Goal: Task Accomplishment & Management: Complete application form

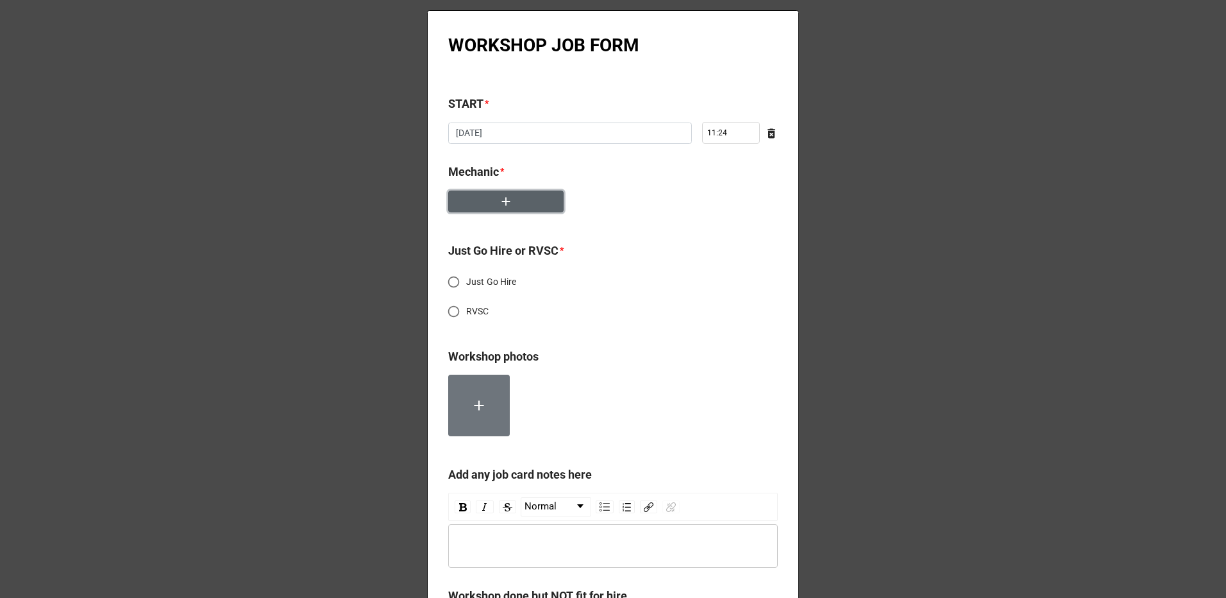
click at [516, 200] on button "button" at bounding box center [505, 202] width 115 height 22
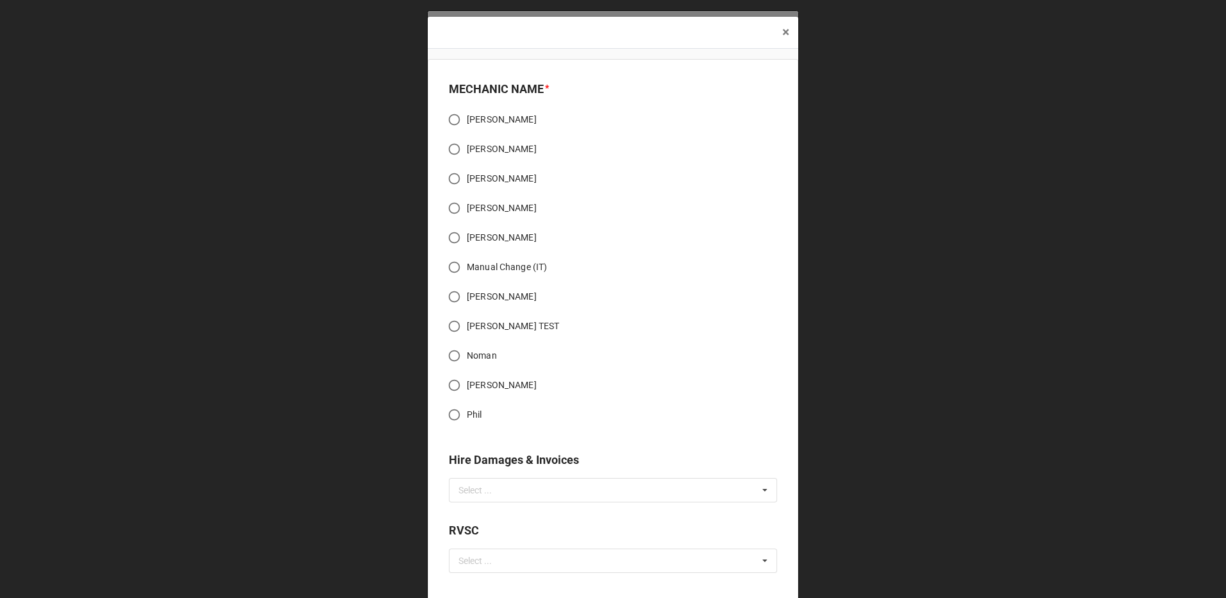
click at [501, 265] on span "Manual Change (IT)" at bounding box center [507, 266] width 80 height 13
click at [467, 265] on input "Manual Change (IT)" at bounding box center [454, 267] width 25 height 25
radio input "true"
click at [498, 326] on span "[PERSON_NAME] TEST" at bounding box center [513, 325] width 92 height 13
click at [467, 326] on input "[PERSON_NAME] TEST" at bounding box center [454, 326] width 25 height 25
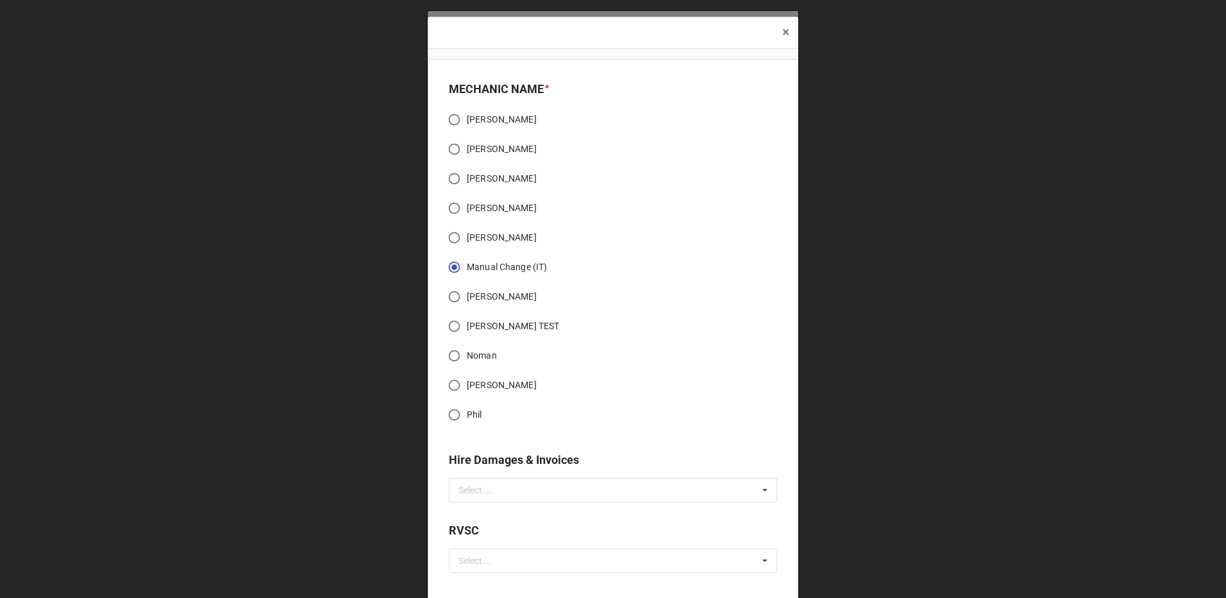
radio input "true"
click at [504, 261] on span "Manual Change (IT)" at bounding box center [507, 266] width 80 height 13
click at [467, 261] on input "Manual Change (IT)" at bounding box center [454, 267] width 25 height 25
radio input "true"
click at [504, 261] on span "Manual Change (IT)" at bounding box center [507, 266] width 80 height 13
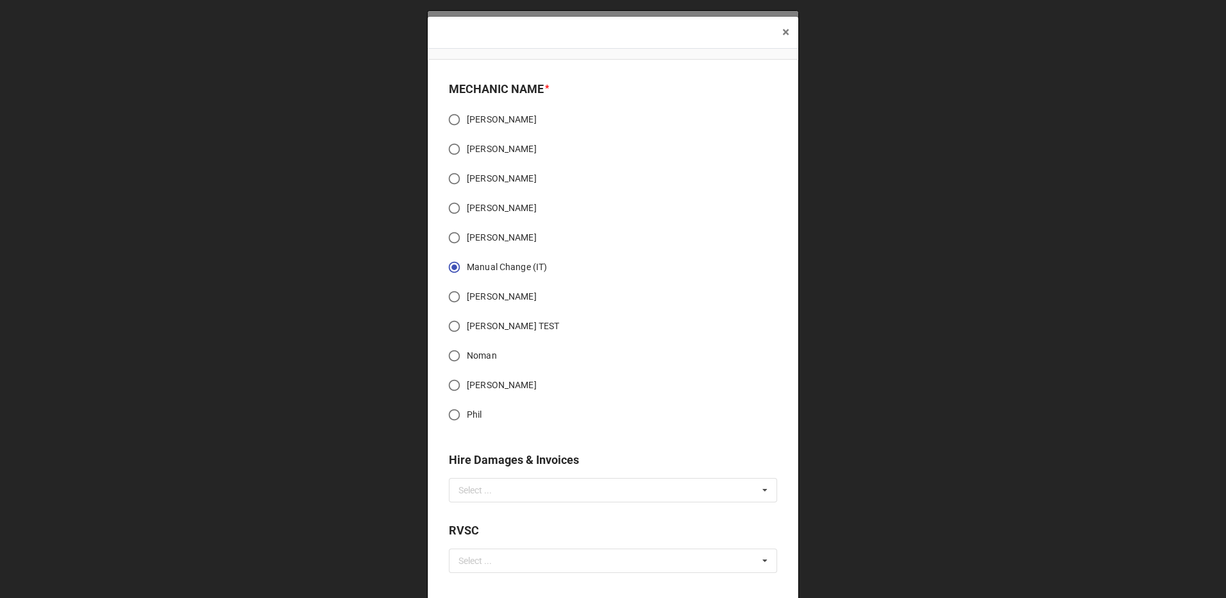
click at [467, 261] on input "Manual Change (IT)" at bounding box center [454, 267] width 25 height 25
click at [495, 318] on label "[PERSON_NAME] TEST" at bounding box center [604, 326] width 325 height 25
click at [467, 318] on input "[PERSON_NAME] TEST" at bounding box center [454, 326] width 25 height 25
radio input "true"
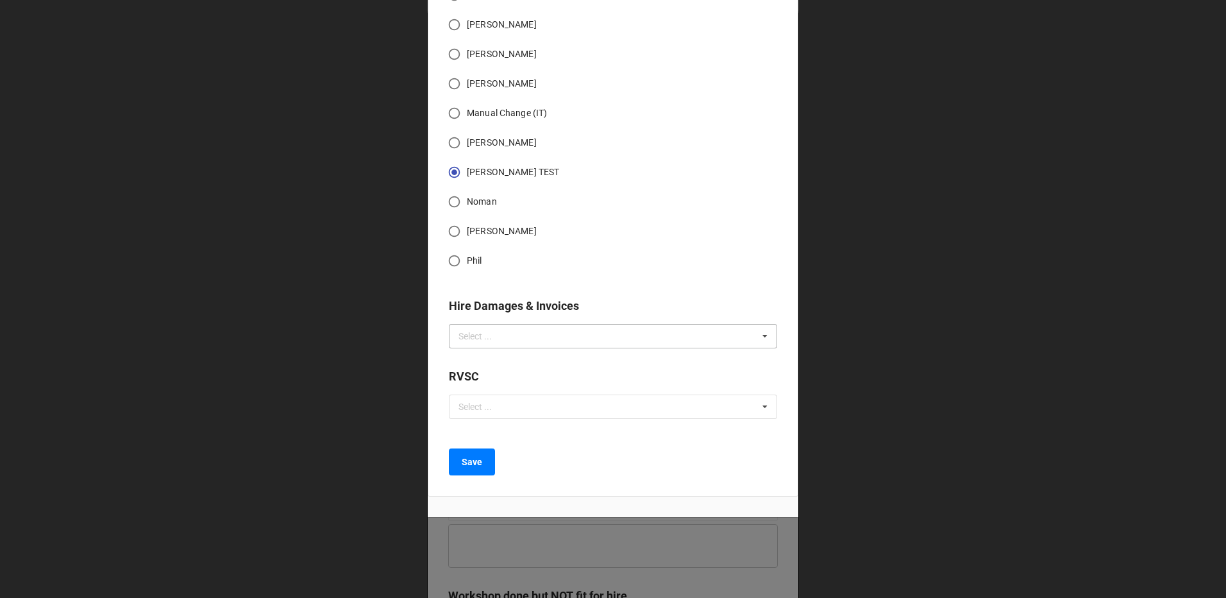
click at [551, 341] on div "Select ... No results found." at bounding box center [613, 336] width 328 height 24
type input "wint"
click at [565, 366] on div "LT25ADV -- WINTER REFURB" at bounding box center [613, 360] width 327 height 24
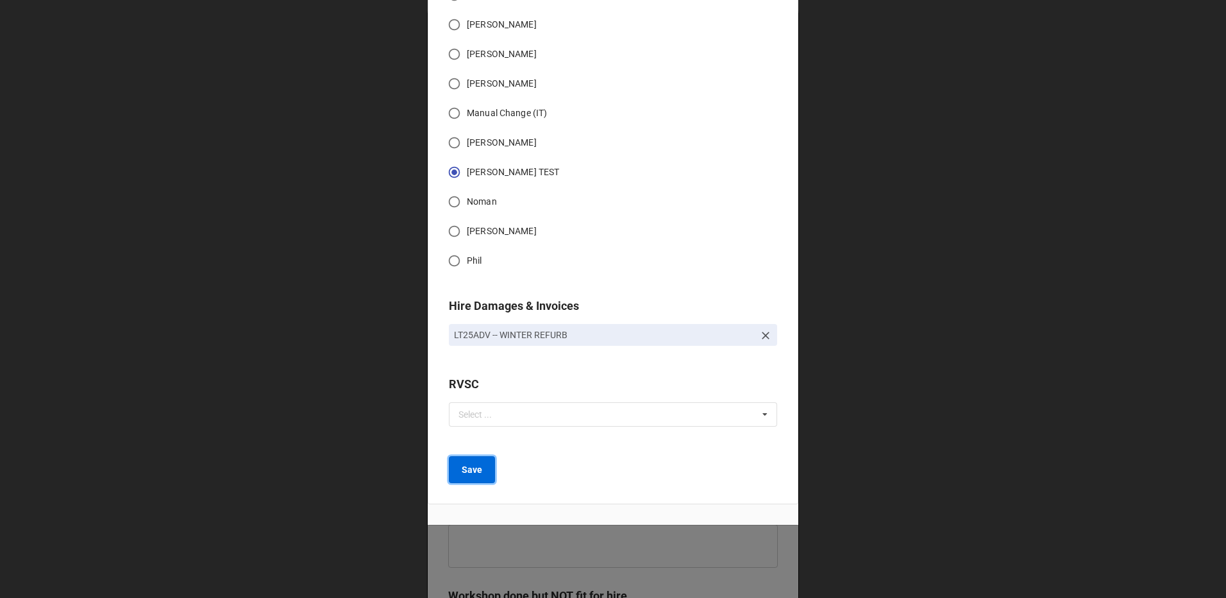
click at [484, 463] on button "Save" at bounding box center [472, 469] width 46 height 27
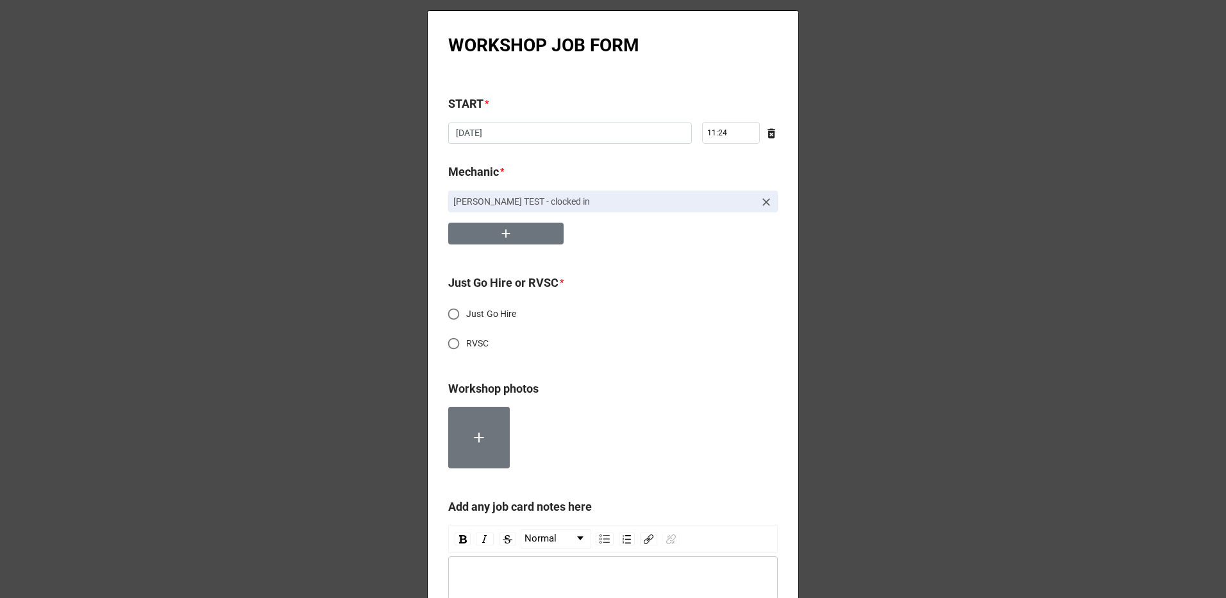
click at [507, 318] on span "Just Go Hire" at bounding box center [491, 313] width 51 height 13
click at [466, 318] on input "Just Go Hire" at bounding box center [453, 313] width 25 height 25
radio input "true"
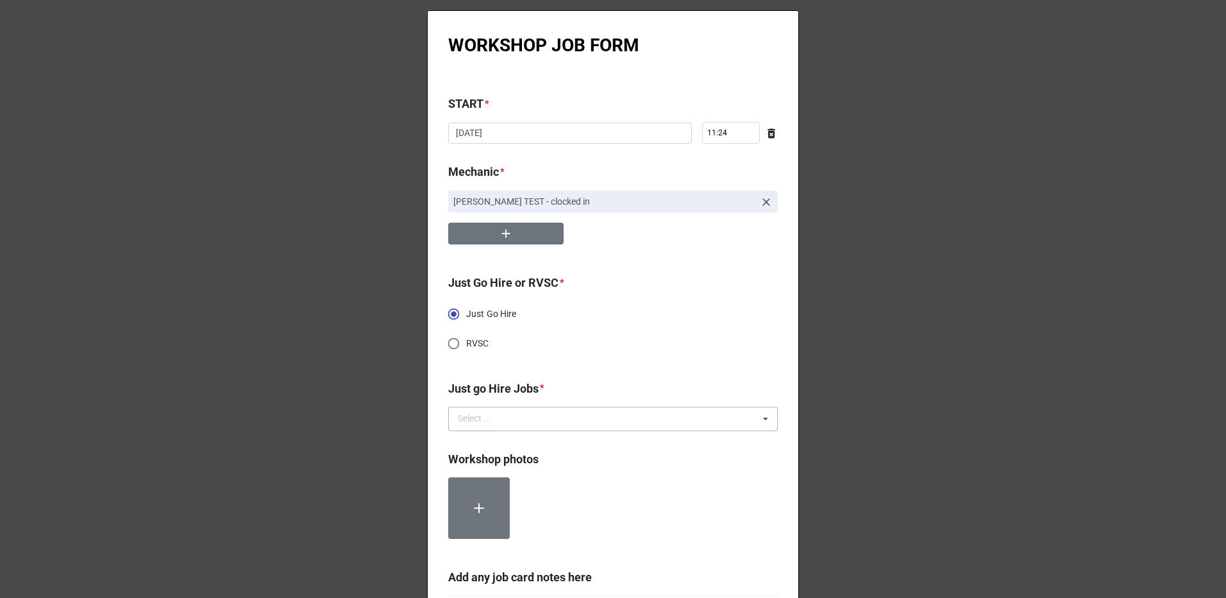
click at [536, 414] on div "Select ... No results found." at bounding box center [613, 419] width 330 height 24
type input "winter"
click at [529, 446] on span "LT25ADV -- WINTER REFURB" at bounding box center [516, 442] width 114 height 10
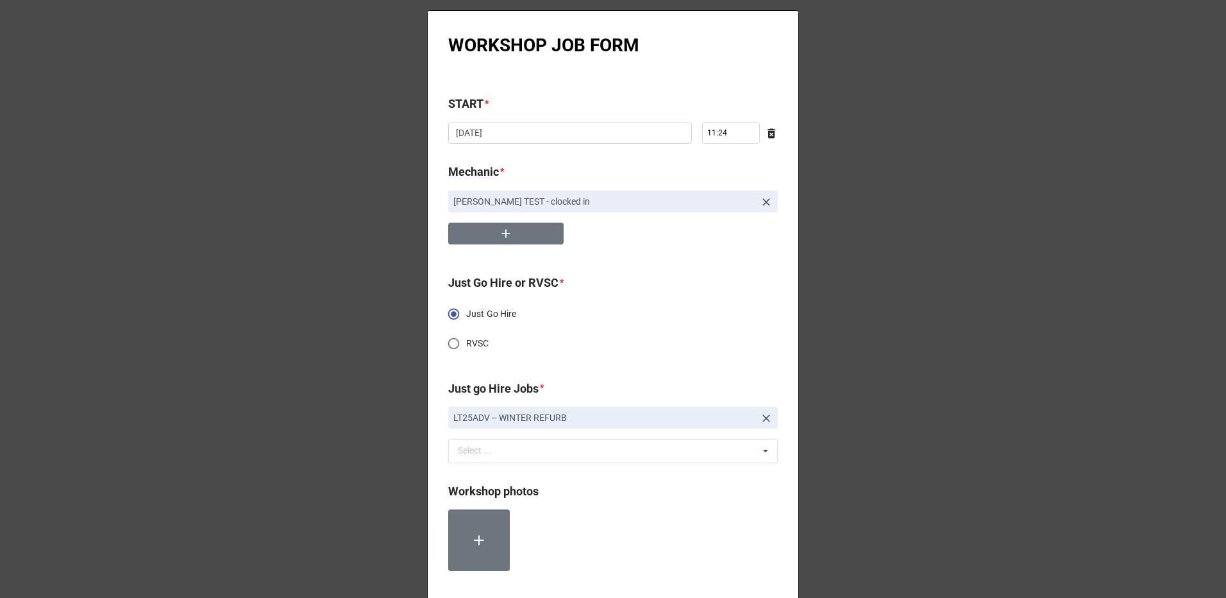
click at [680, 321] on label "Just Go Hire" at bounding box center [604, 313] width 326 height 25
click at [466, 321] on input "Just Go Hire" at bounding box center [453, 313] width 25 height 25
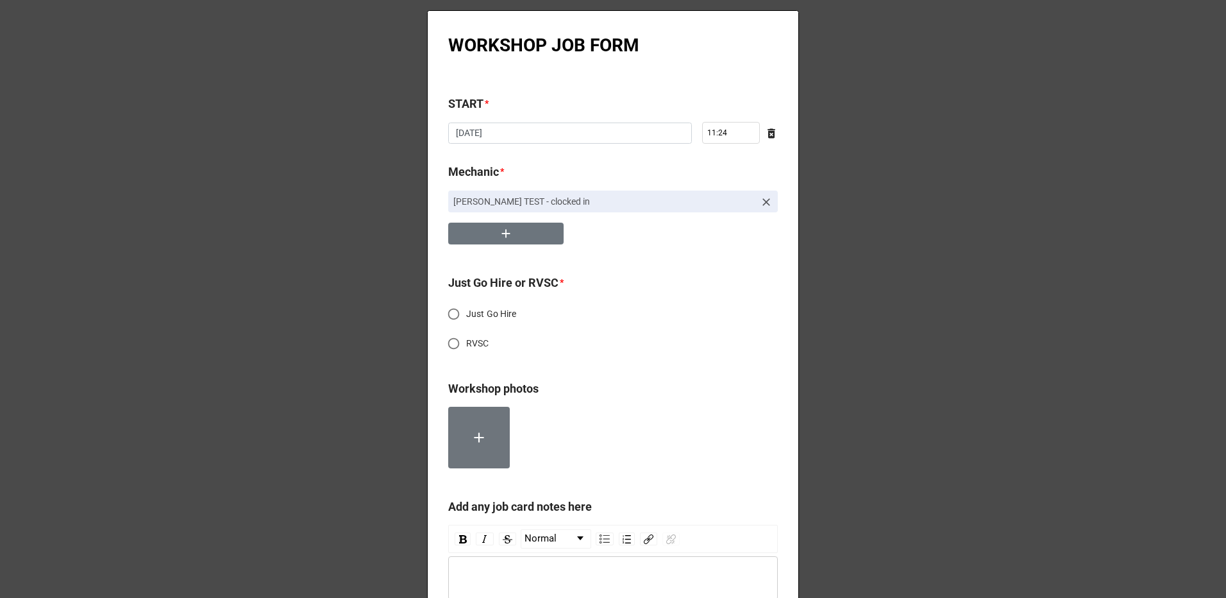
click at [484, 315] on span "Just Go Hire" at bounding box center [491, 313] width 51 height 13
click at [466, 315] on input "Just Go Hire" at bounding box center [453, 313] width 25 height 25
radio input "true"
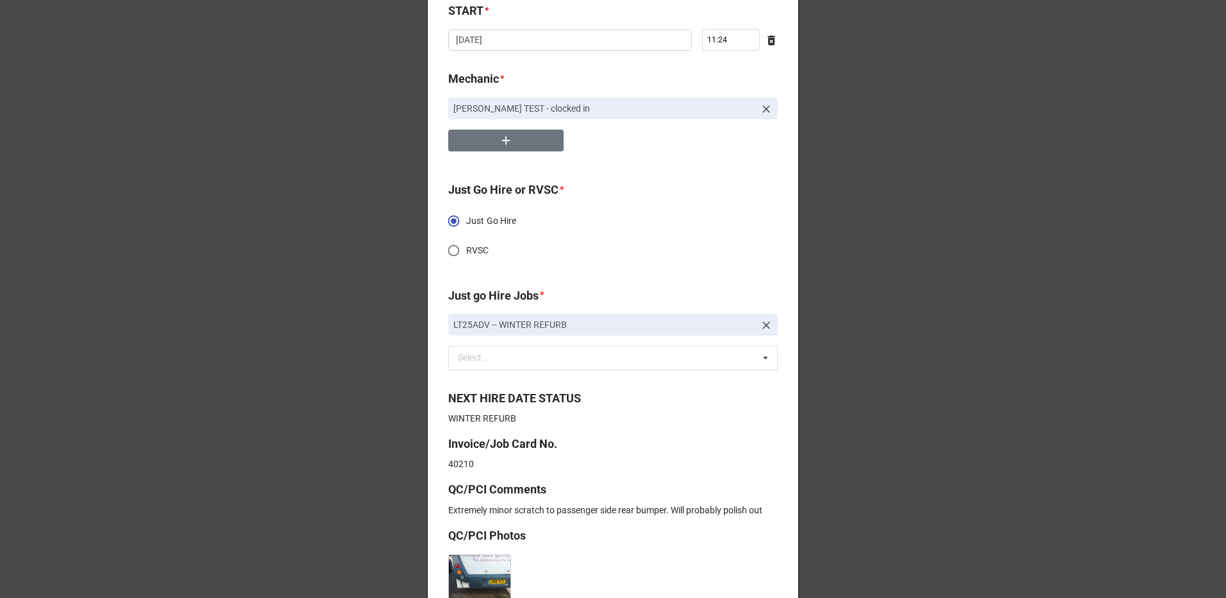
scroll to position [257, 0]
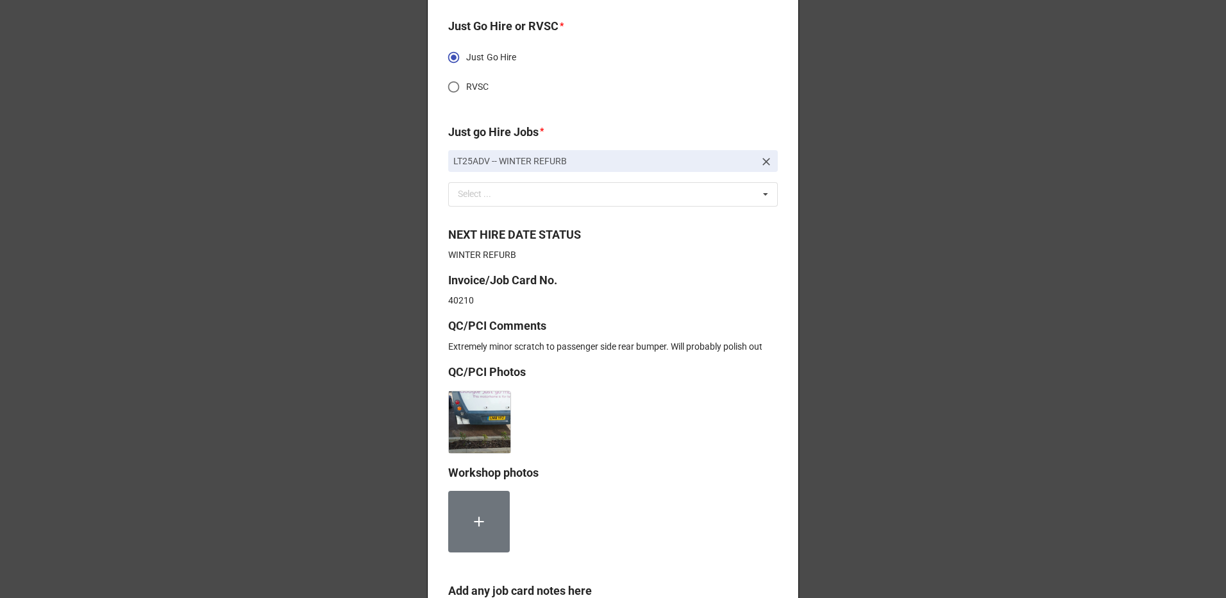
click at [882, 335] on div "WORKSHOP JOB FORM START * 10/1/2025 ‹ October 2025 › Su Mo Tu We Th Fr Sa 28 29…" at bounding box center [613, 404] width 1226 height 1322
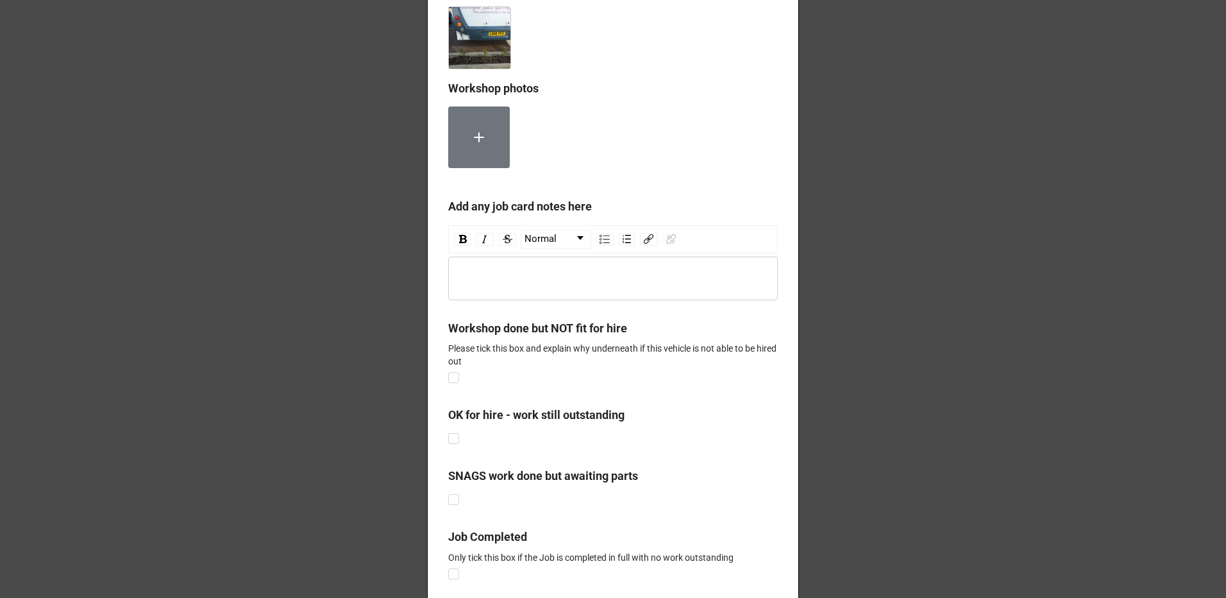
scroll to position [641, 0]
click at [450, 568] on label at bounding box center [453, 568] width 11 height 0
checkbox input "true"
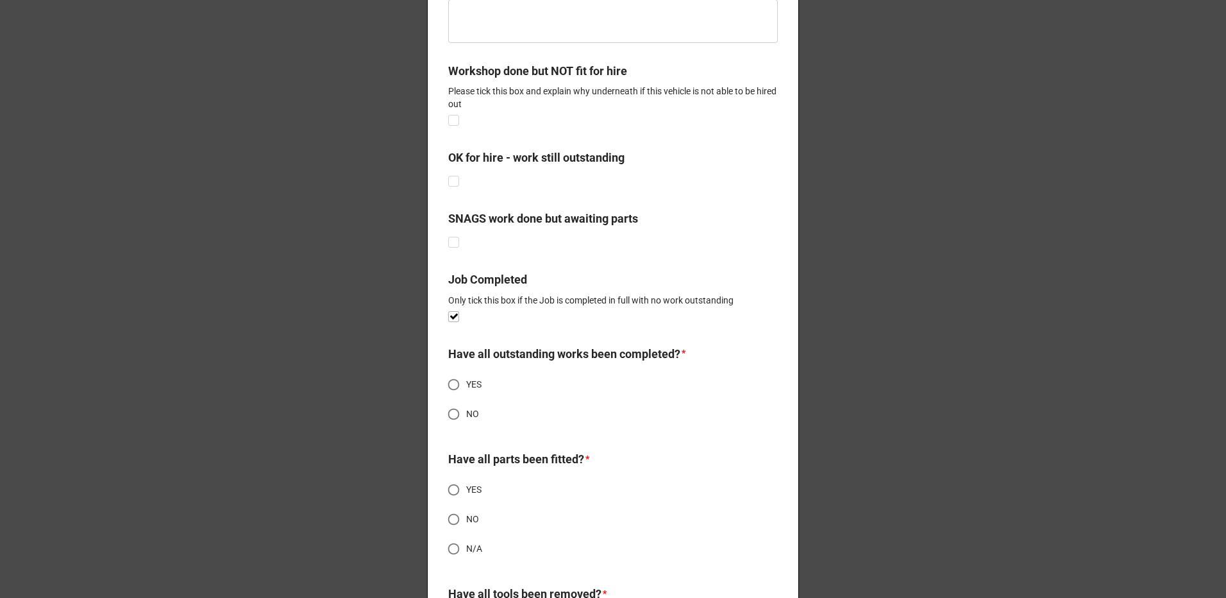
click at [458, 389] on input "YES" at bounding box center [453, 384] width 25 height 25
radio input "true"
click at [461, 495] on input "YES" at bounding box center [453, 489] width 25 height 25
radio input "true"
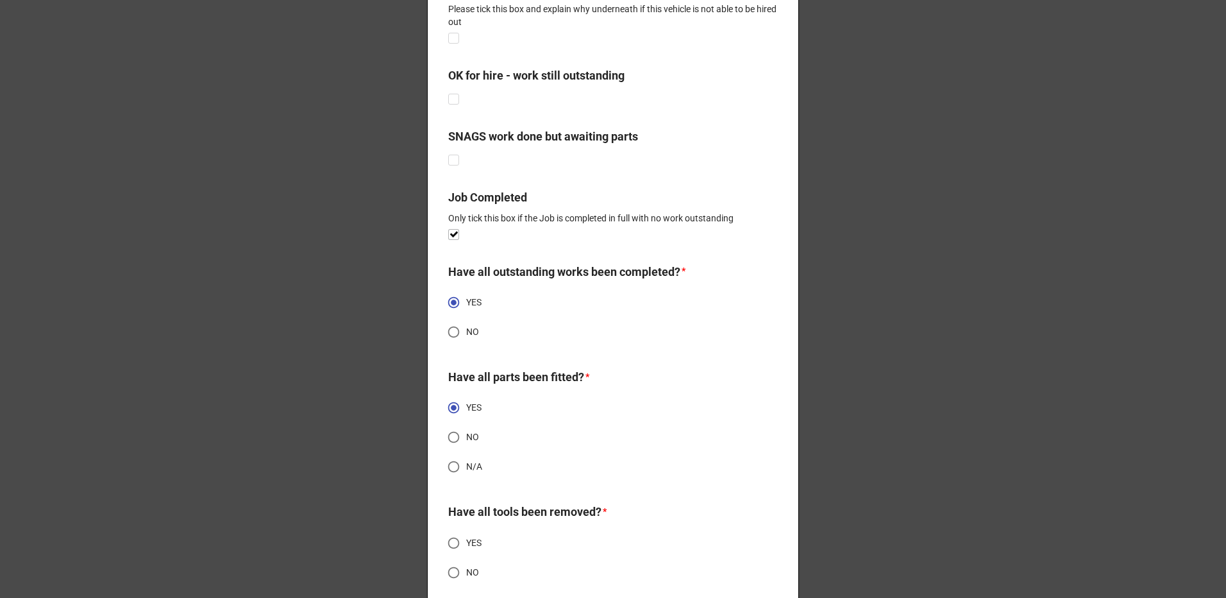
scroll to position [1155, 0]
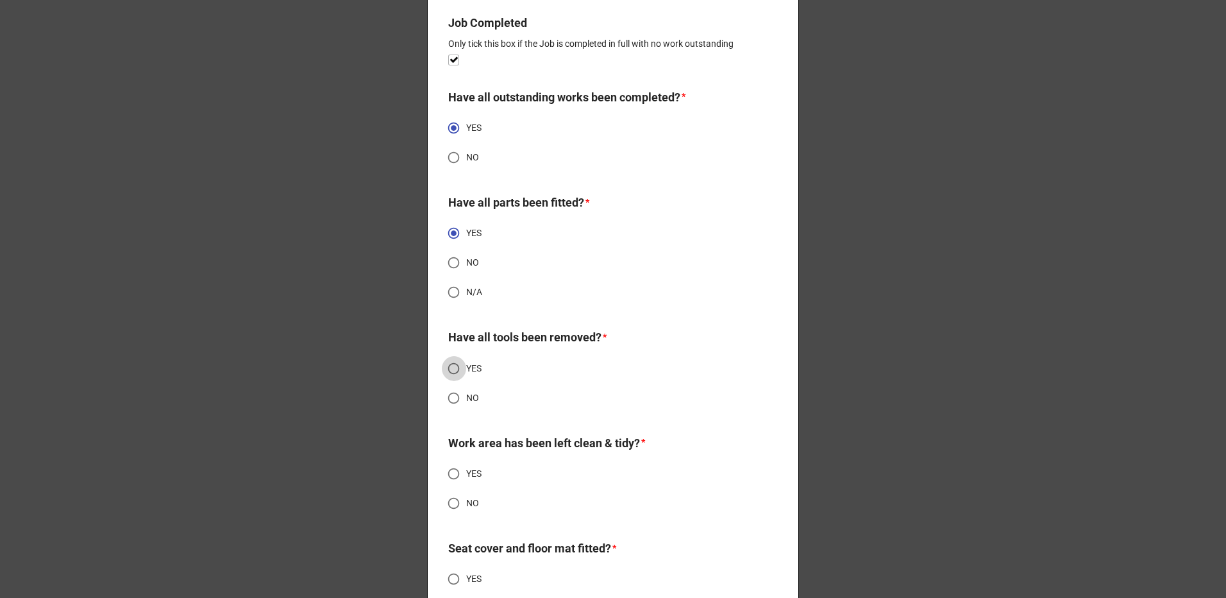
click at [462, 366] on input "YES" at bounding box center [453, 368] width 25 height 25
radio input "true"
click at [462, 459] on div "Work area has been left clean & tidy? *" at bounding box center [613, 447] width 330 height 27
click at [461, 471] on input "YES" at bounding box center [453, 473] width 25 height 25
radio input "true"
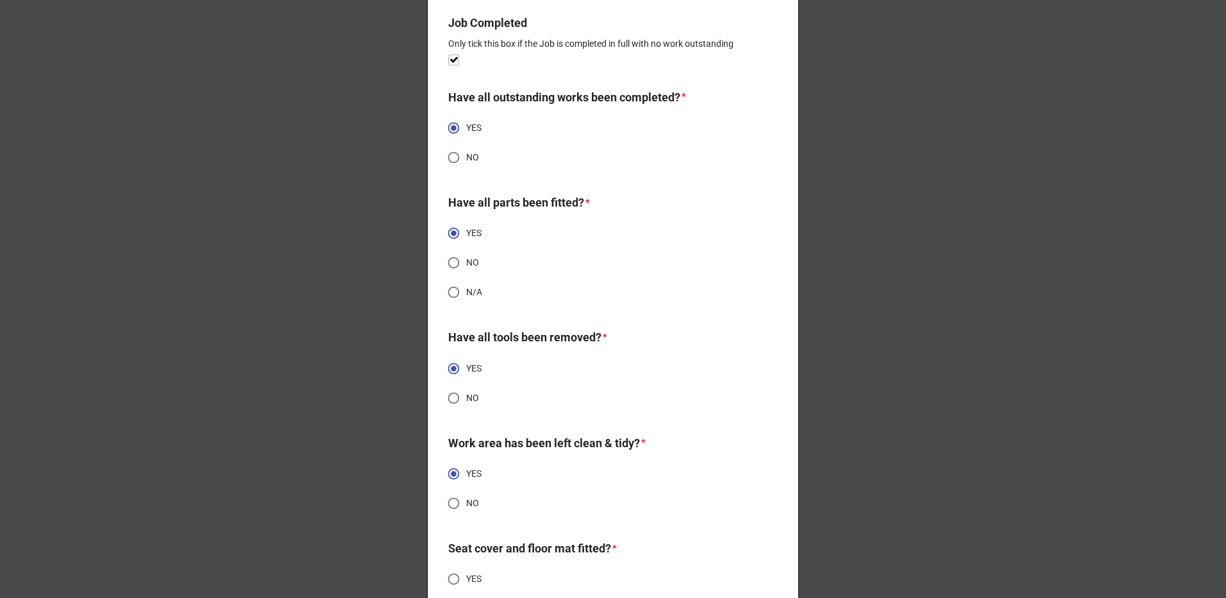
click at [461, 578] on input "YES" at bounding box center [453, 578] width 25 height 25
radio input "true"
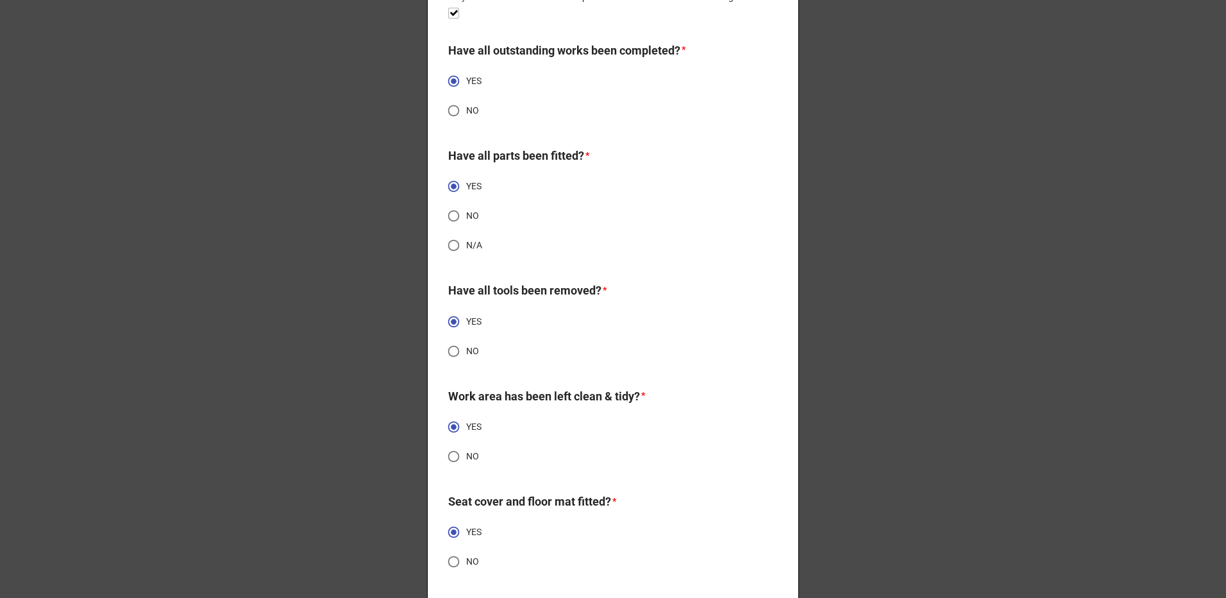
scroll to position [1281, 0]
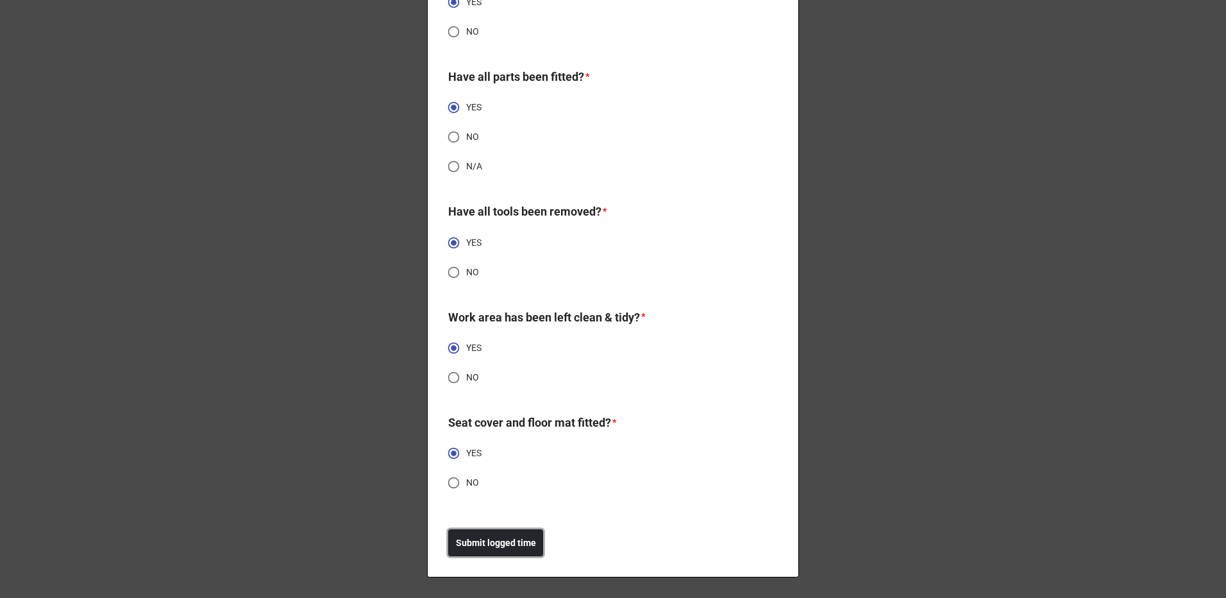
click at [487, 541] on b "Submit logged time" at bounding box center [496, 542] width 80 height 13
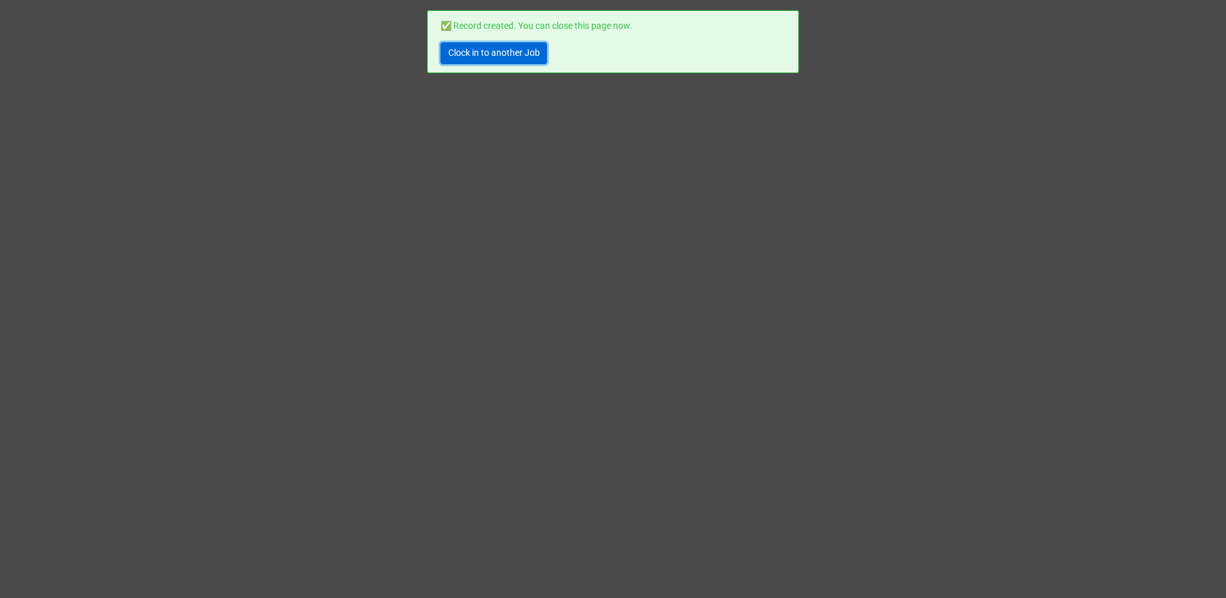
click at [495, 49] on link "Clock in to another Job" at bounding box center [494, 53] width 106 height 22
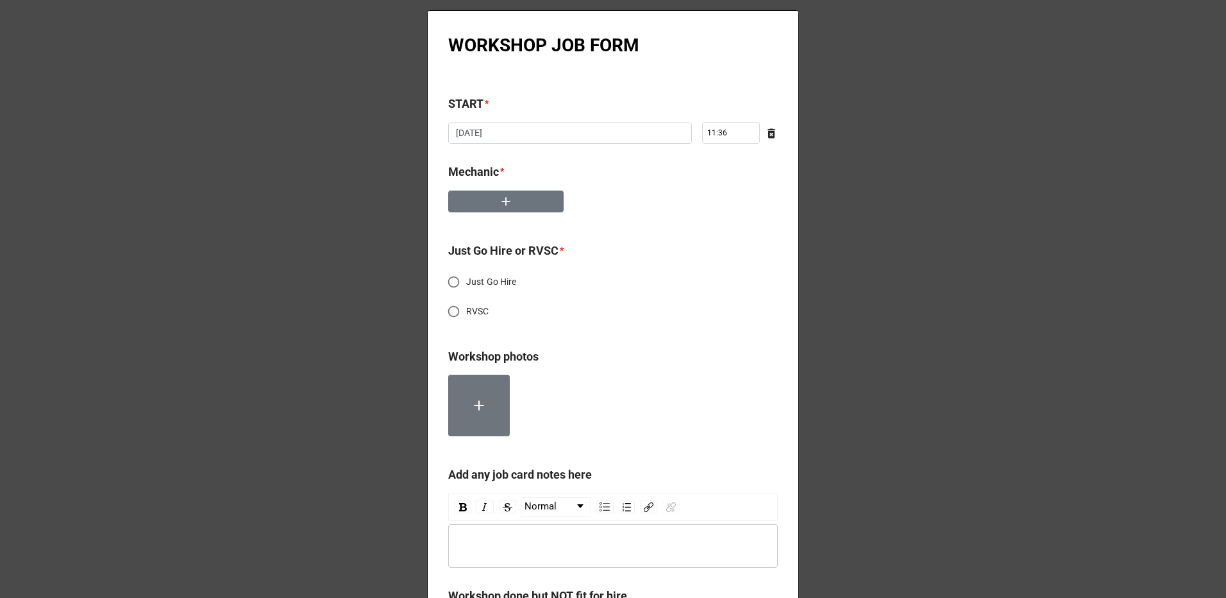
click at [469, 282] on span "Just Go Hire" at bounding box center [491, 281] width 51 height 13
click at [466, 282] on input "Just Go Hire" at bounding box center [453, 281] width 25 height 25
radio input "true"
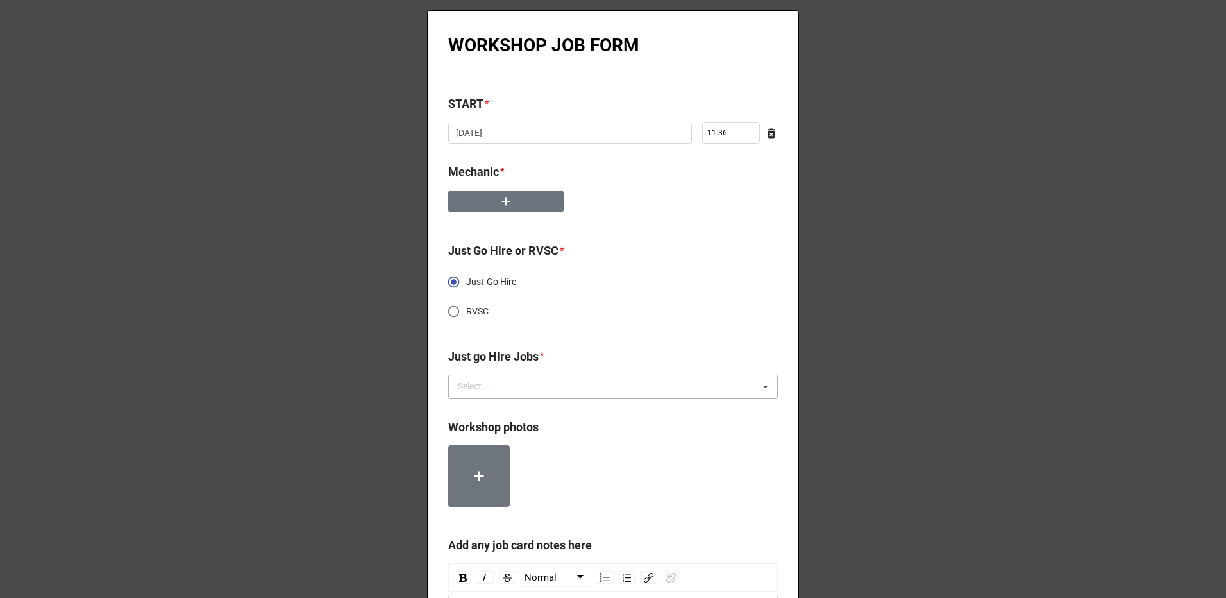
click at [538, 385] on div "Select ... No results found." at bounding box center [613, 387] width 330 height 24
type input "h"
type input "refurb"
click at [543, 413] on span "LT25ADV -- WINTER REFURB" at bounding box center [516, 410] width 114 height 10
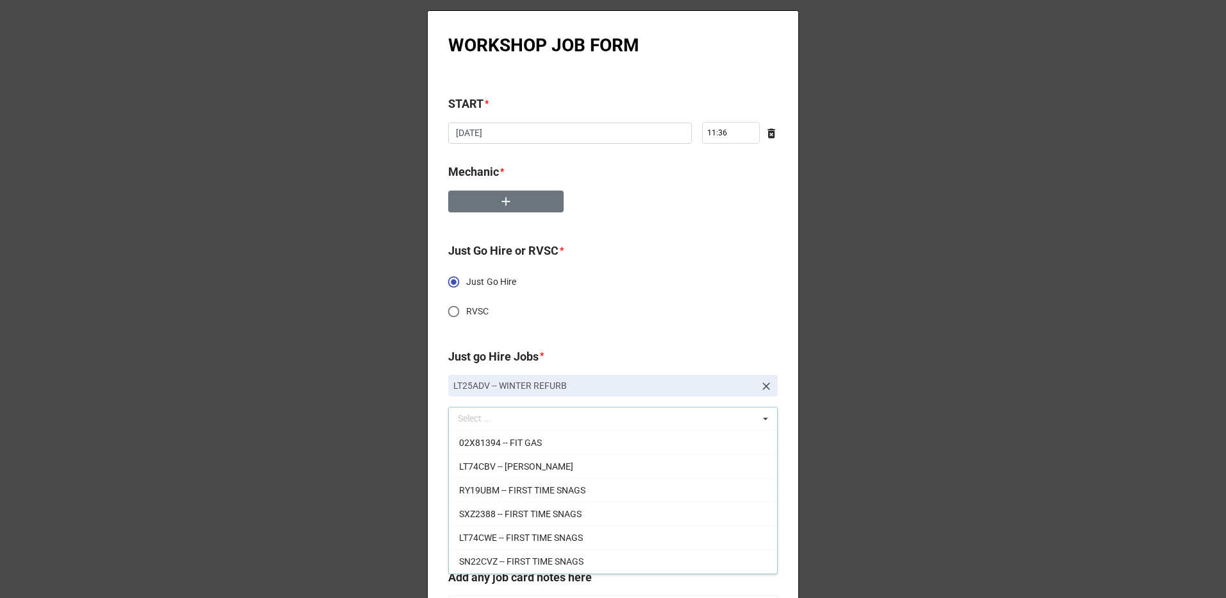
click at [579, 356] on b "Just go Hire Jobs *" at bounding box center [613, 359] width 330 height 22
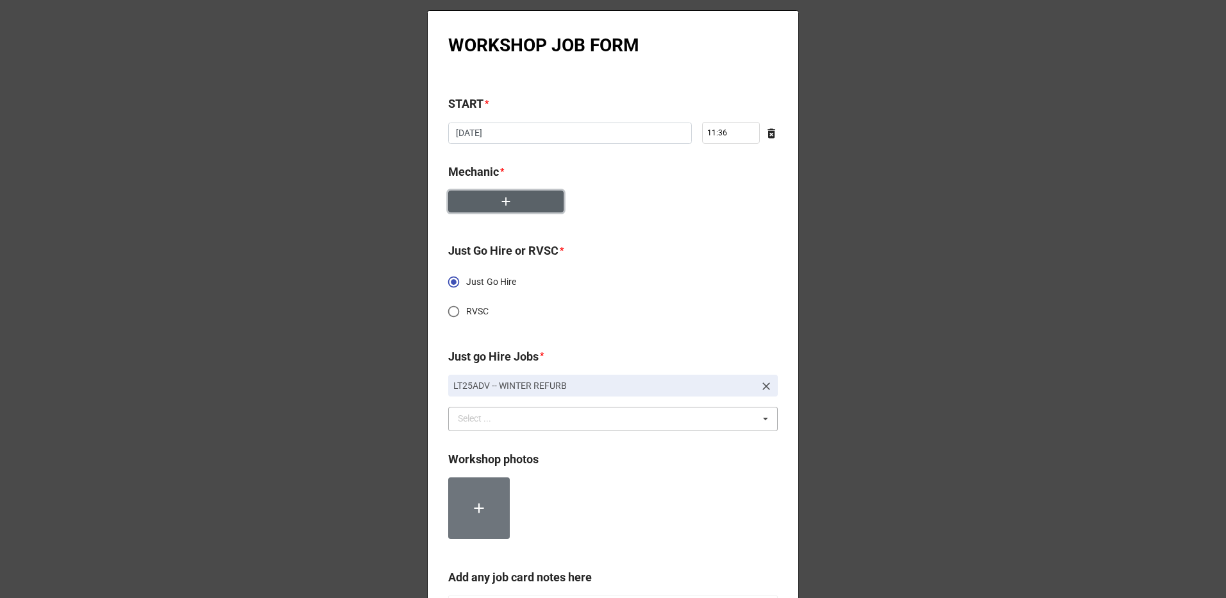
click at [504, 198] on icon "button" at bounding box center [506, 201] width 14 height 14
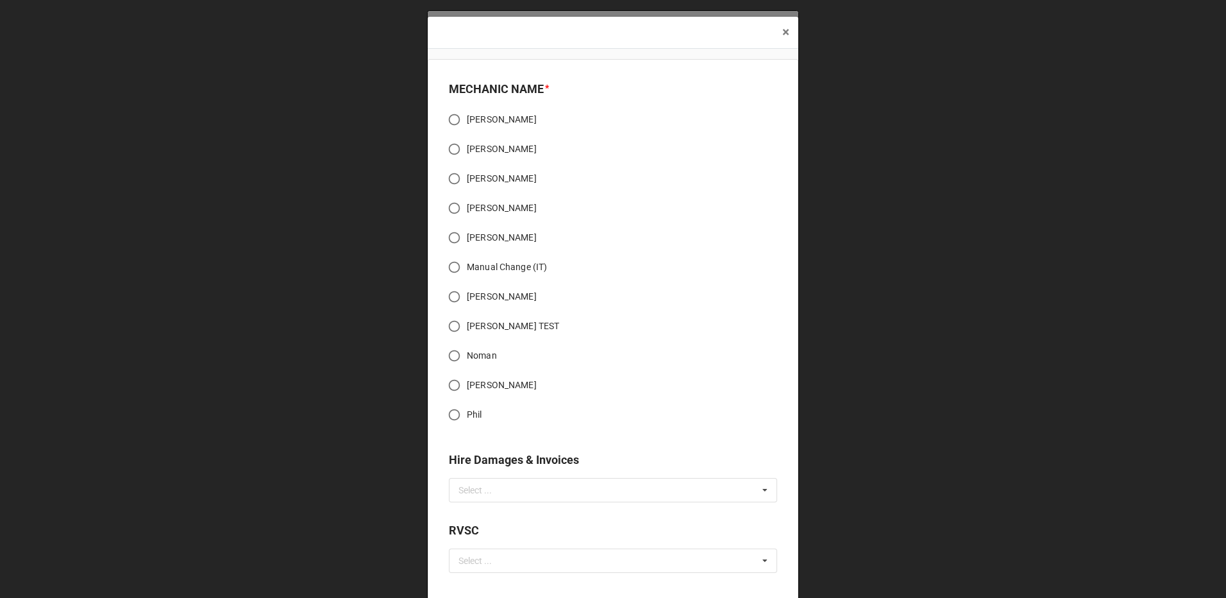
click at [483, 269] on span "Manual Change (IT)" at bounding box center [507, 266] width 80 height 13
click at [467, 269] on input "Manual Change (IT)" at bounding box center [454, 267] width 25 height 25
radio input "true"
click at [484, 327] on span "[PERSON_NAME] TEST" at bounding box center [513, 325] width 92 height 13
click at [467, 327] on input "[PERSON_NAME] TEST" at bounding box center [454, 326] width 25 height 25
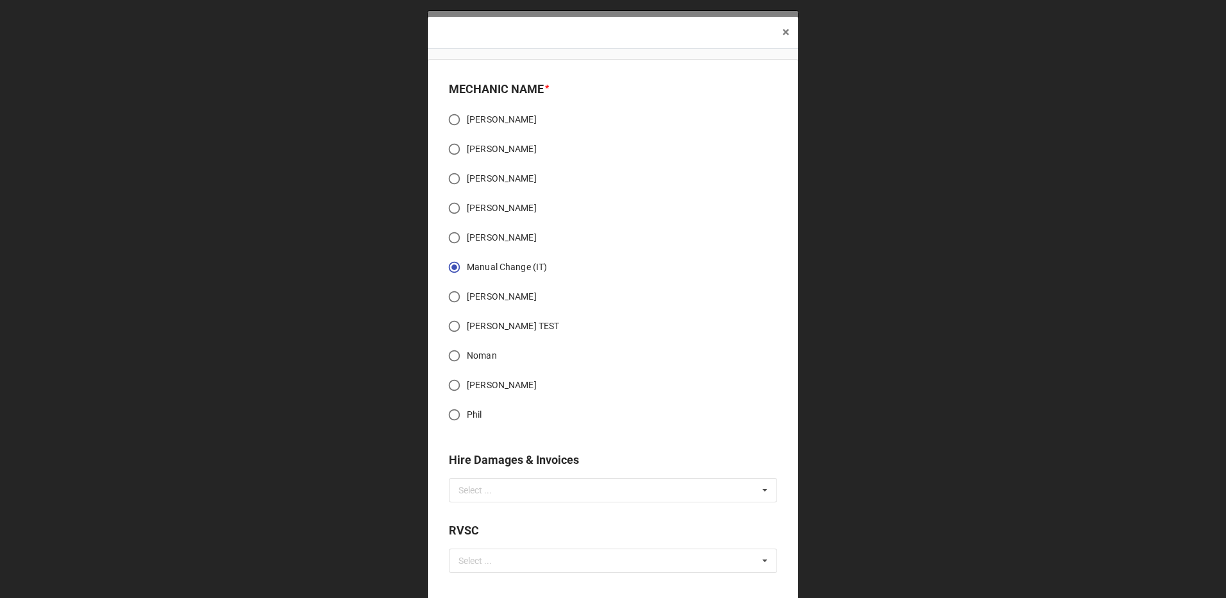
radio input "true"
click at [498, 486] on div "Select ..." at bounding box center [482, 489] width 55 height 15
type input "winter"
click at [513, 516] on span "LT25ADV -- WINTER REFURB" at bounding box center [517, 514] width 114 height 10
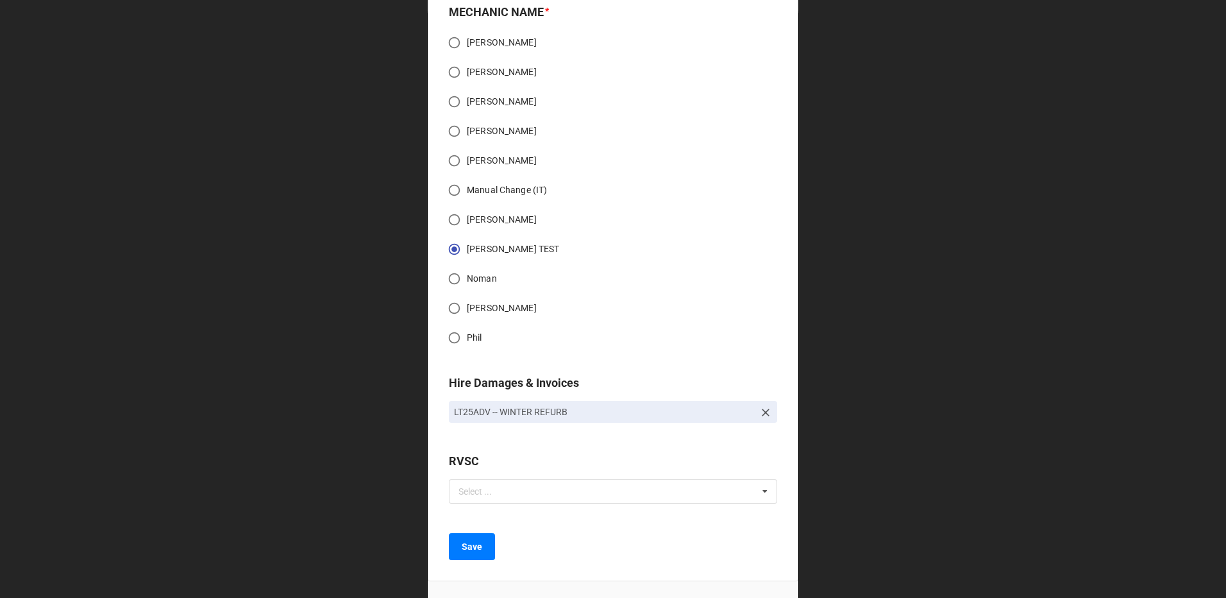
scroll to position [162, 0]
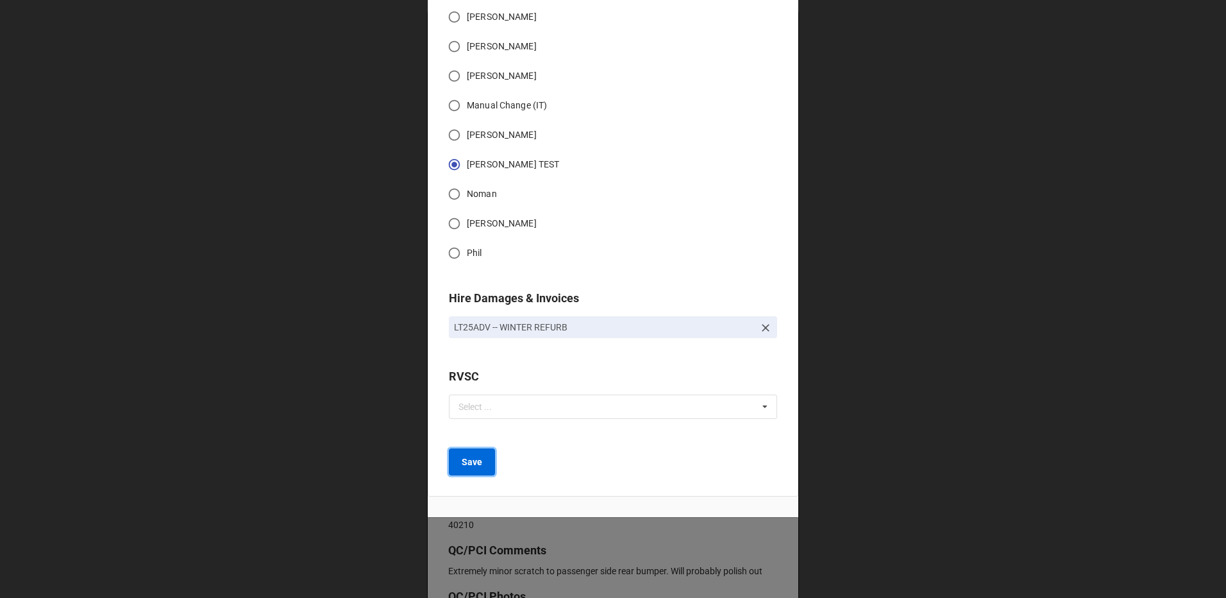
click at [462, 466] on b "Save" at bounding box center [472, 461] width 21 height 13
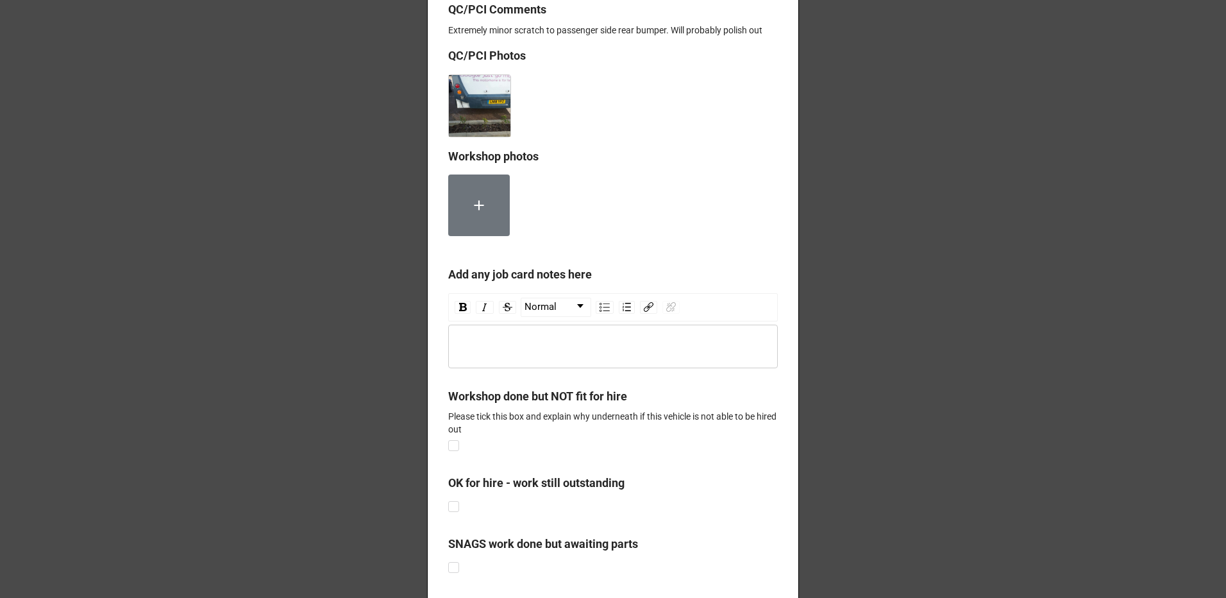
scroll to position [725, 0]
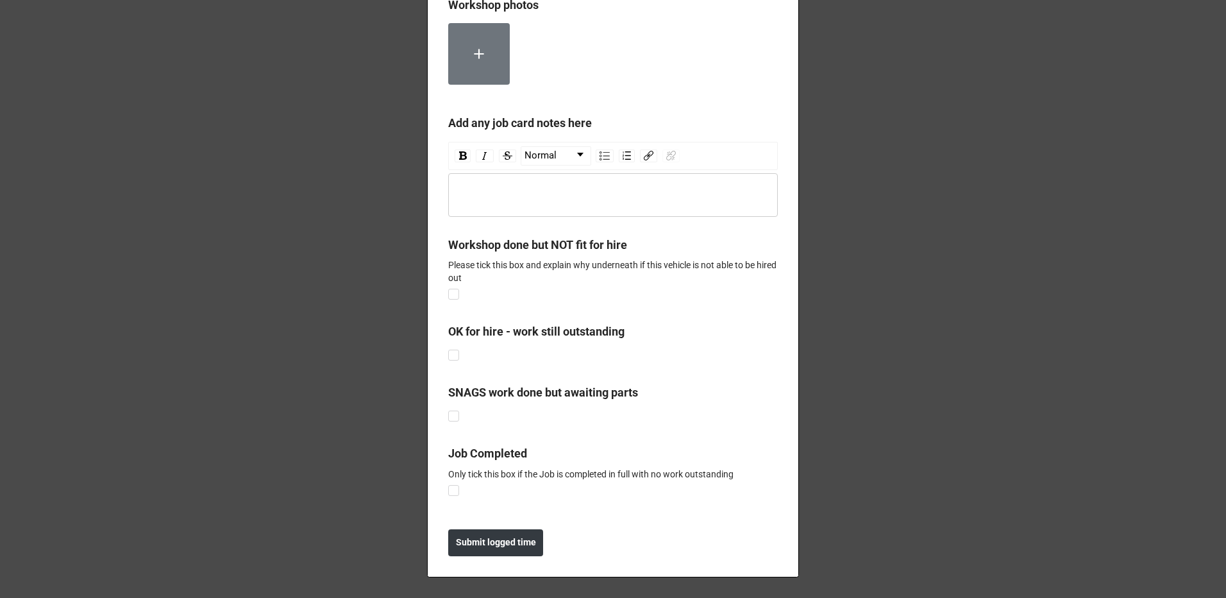
click at [525, 192] on div "rdw-editor" at bounding box center [614, 195] width 318 height 14
click at [448, 485] on label at bounding box center [453, 485] width 11 height 0
checkbox input "true"
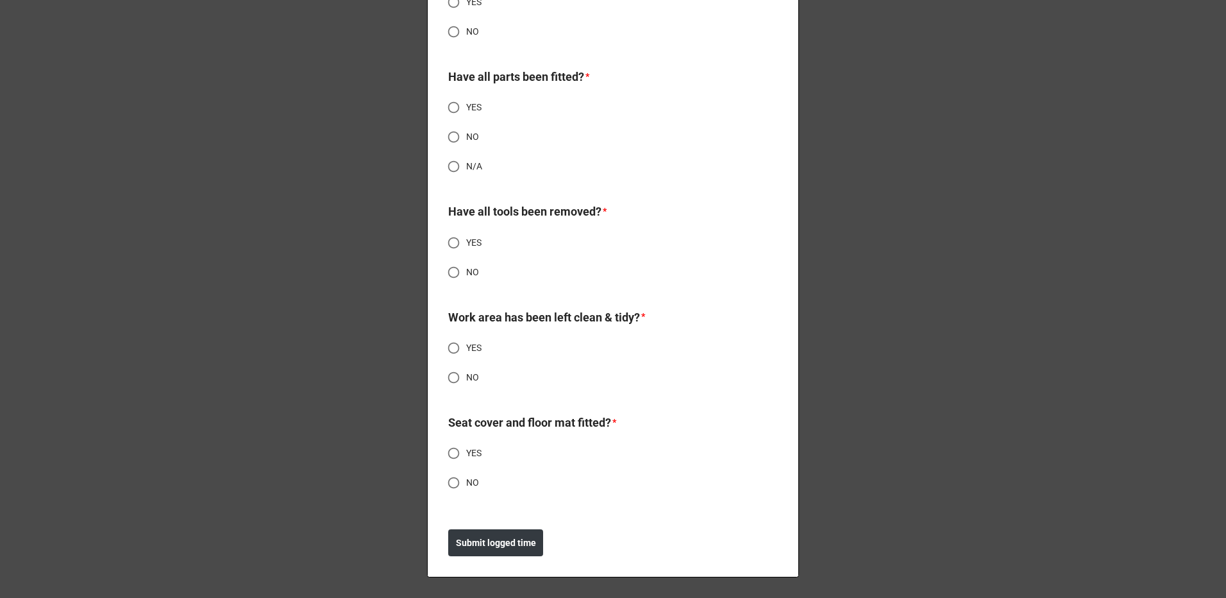
scroll to position [768, 0]
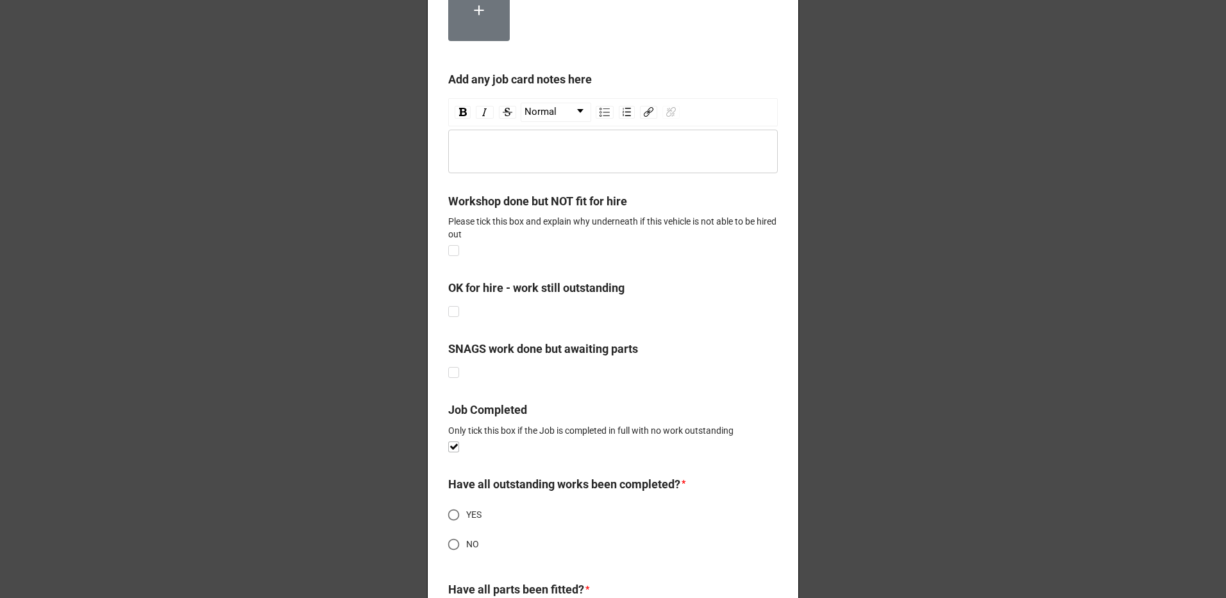
click at [486, 158] on div "rdw-editor" at bounding box center [614, 151] width 318 height 14
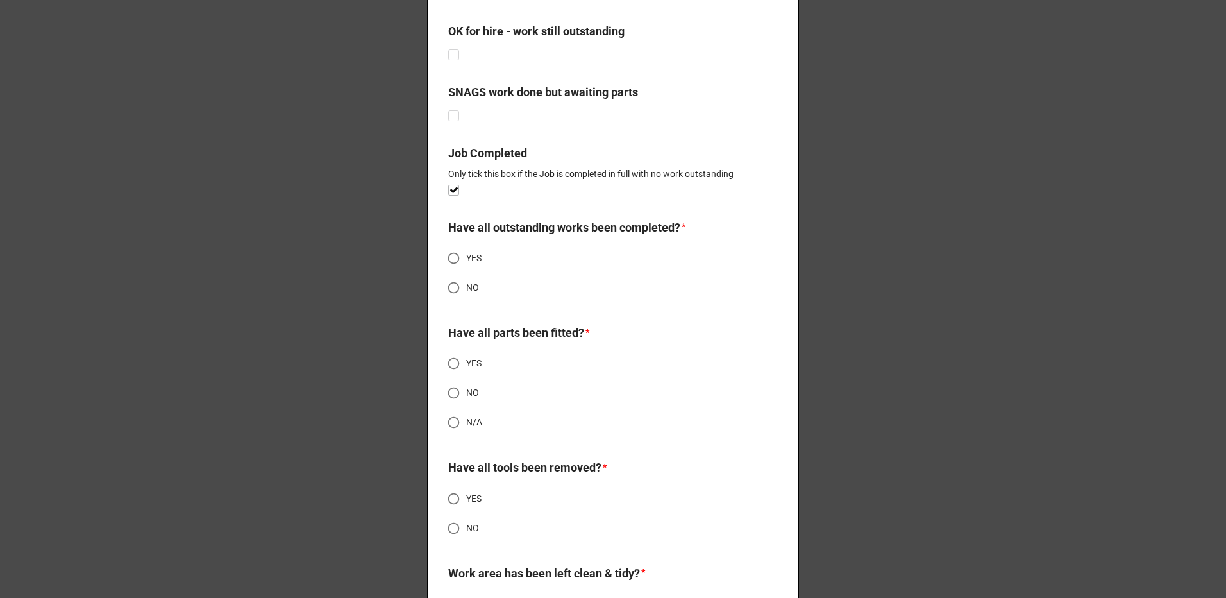
click at [461, 264] on input "YES" at bounding box center [453, 258] width 25 height 25
radio input "true"
click at [451, 357] on input "YES" at bounding box center [453, 363] width 25 height 25
radio input "true"
click at [450, 497] on input "YES" at bounding box center [453, 498] width 25 height 25
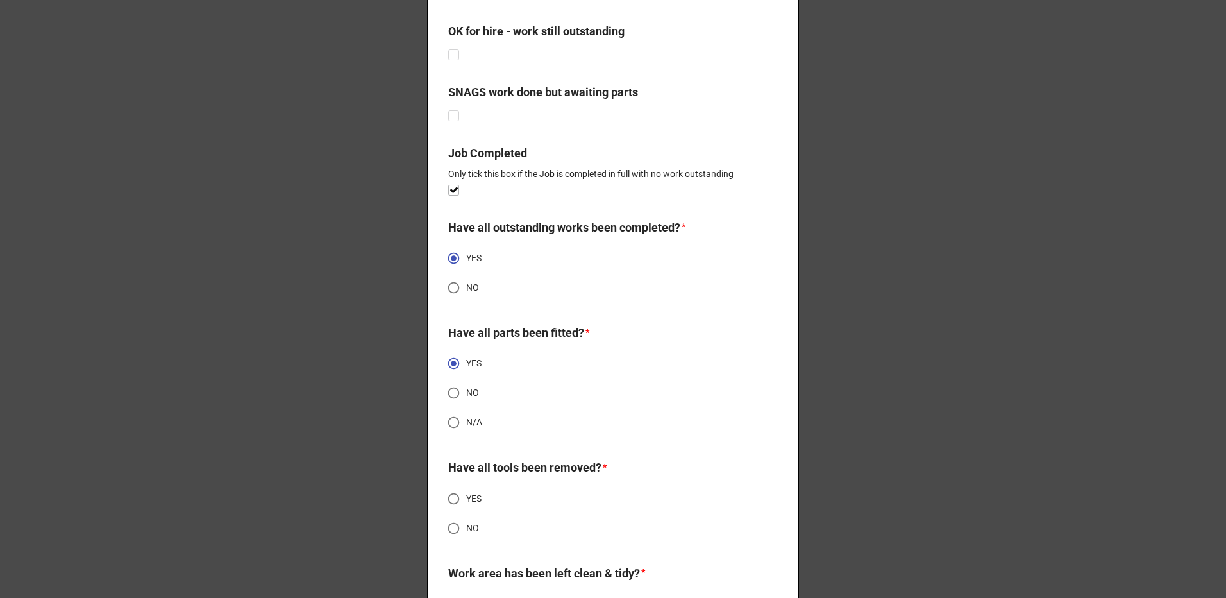
radio input "true"
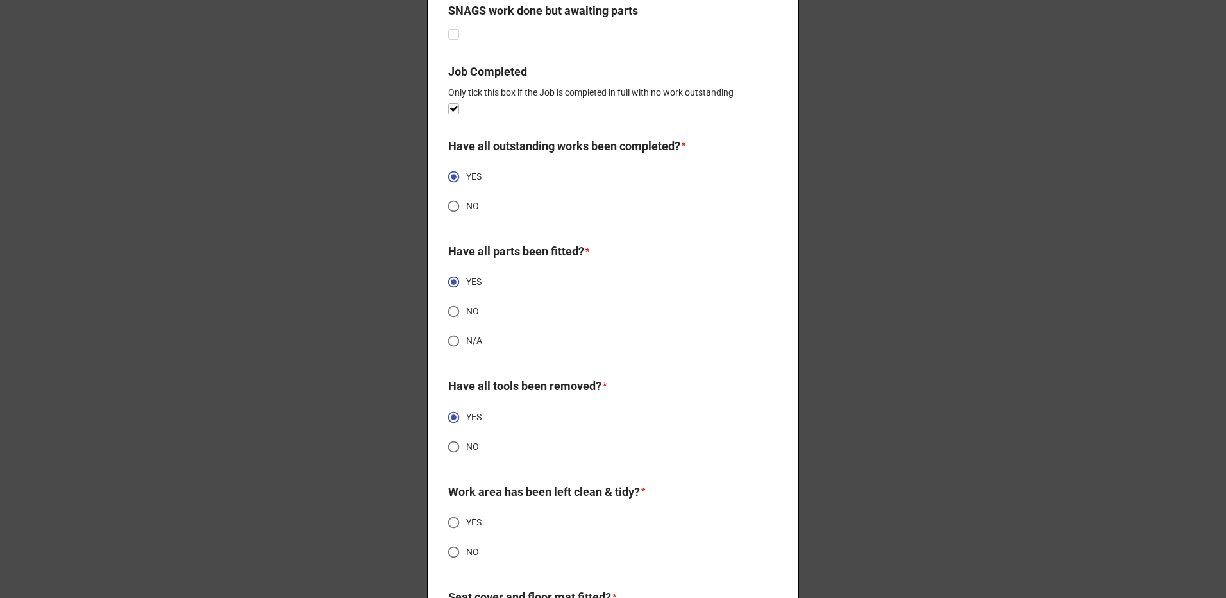
scroll to position [1217, 0]
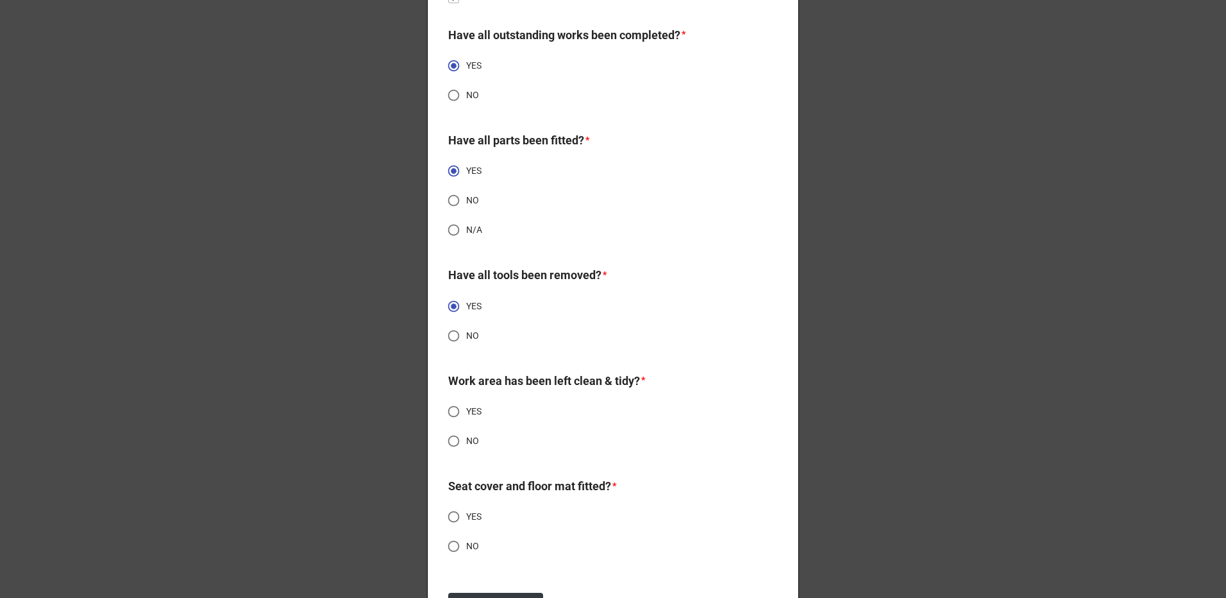
click at [455, 413] on input "YES" at bounding box center [453, 411] width 25 height 25
radio input "true"
click at [446, 508] on input "YES" at bounding box center [453, 516] width 25 height 25
radio input "true"
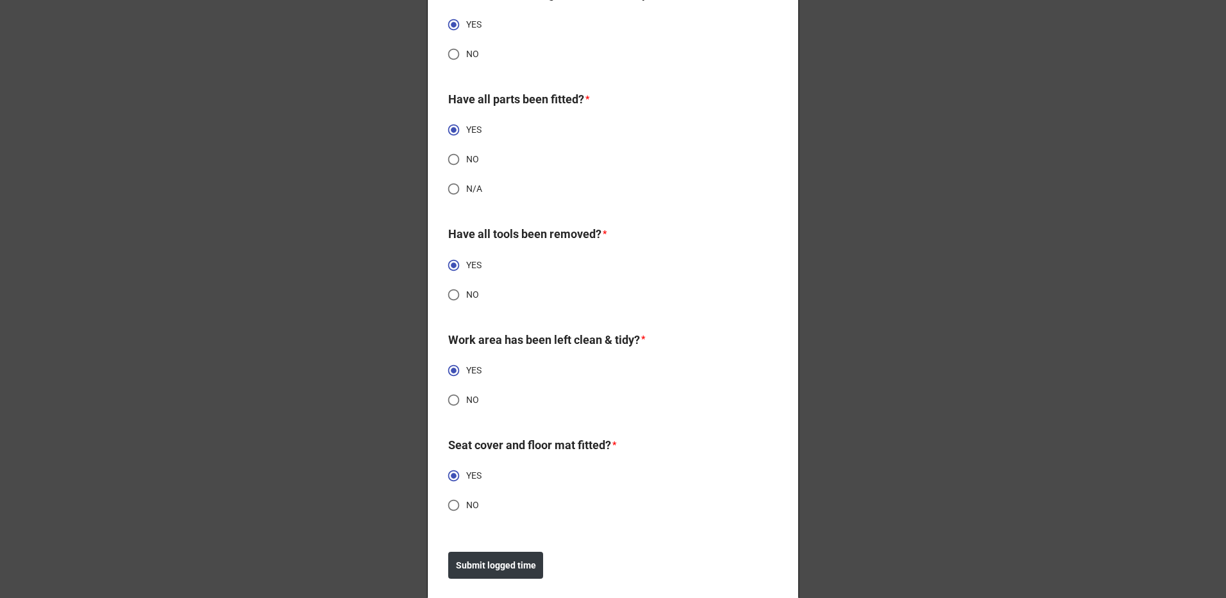
scroll to position [1281, 0]
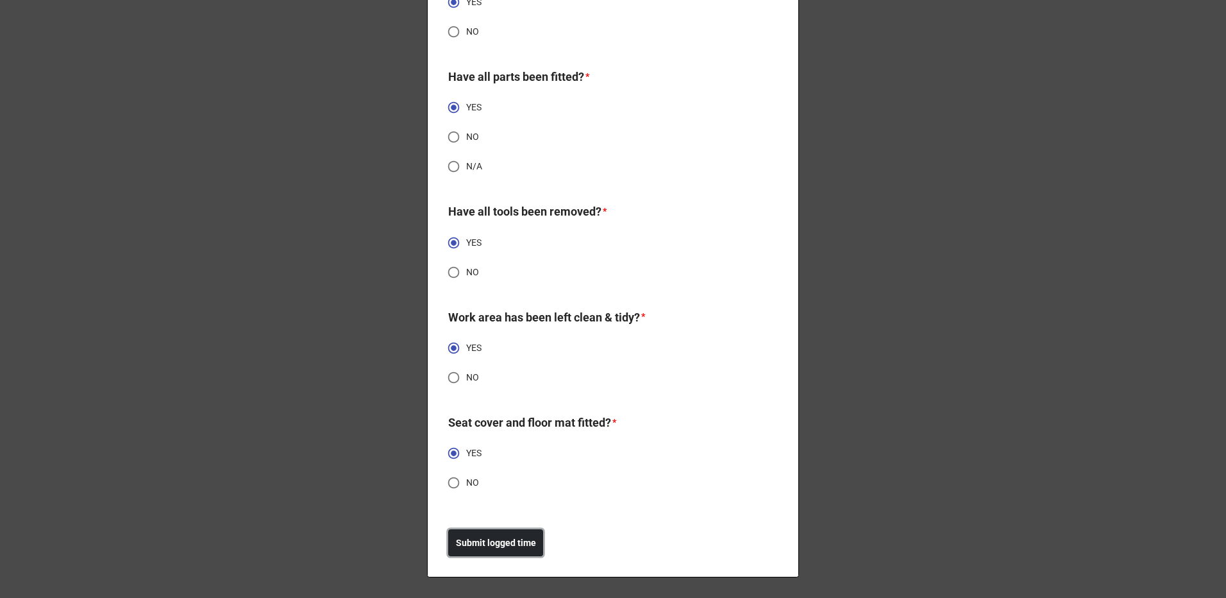
click at [488, 546] on b "Submit logged time" at bounding box center [496, 542] width 80 height 13
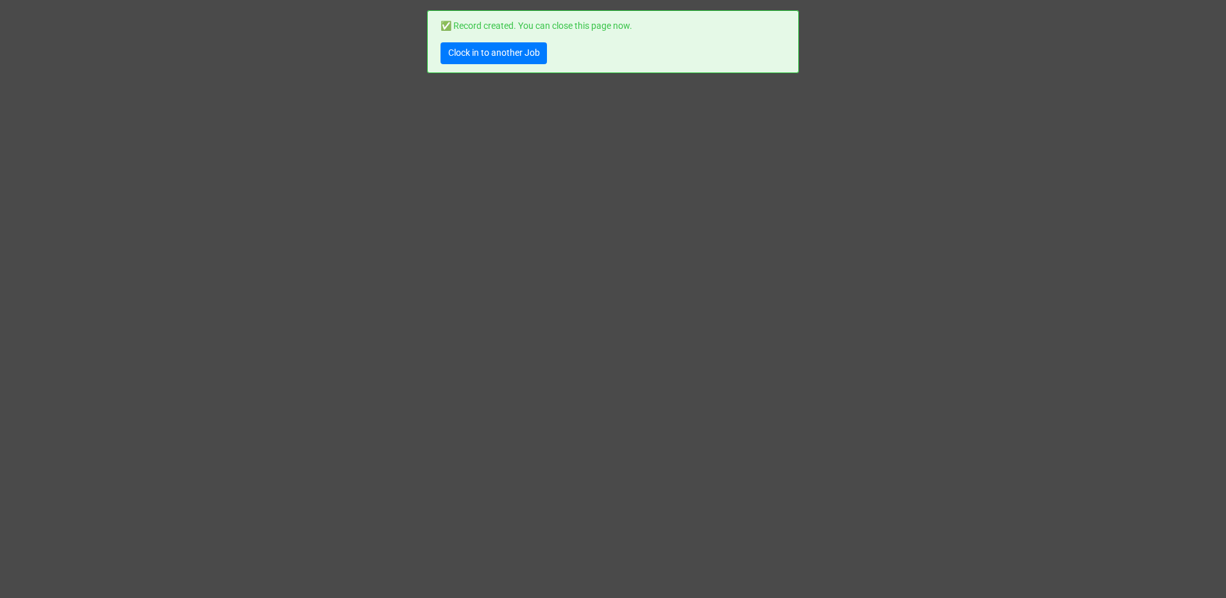
scroll to position [0, 0]
click at [535, 51] on link "Clock in to another Job" at bounding box center [494, 53] width 106 height 22
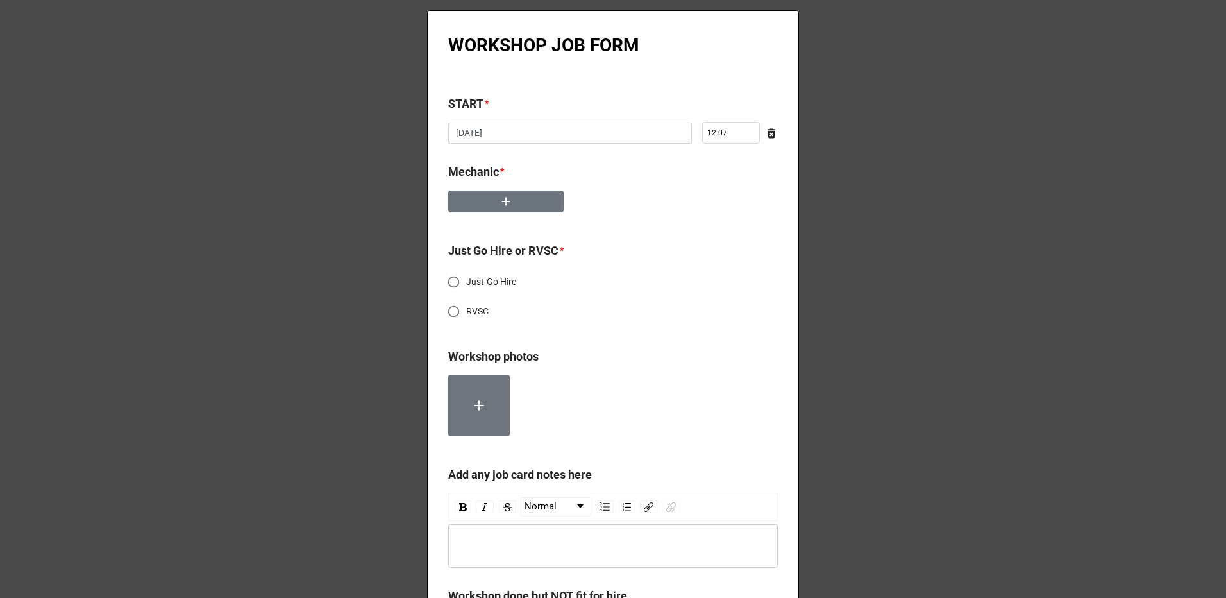
click at [505, 183] on b "Mechanic *" at bounding box center [613, 174] width 330 height 22
click at [506, 205] on icon "button" at bounding box center [506, 201] width 14 height 14
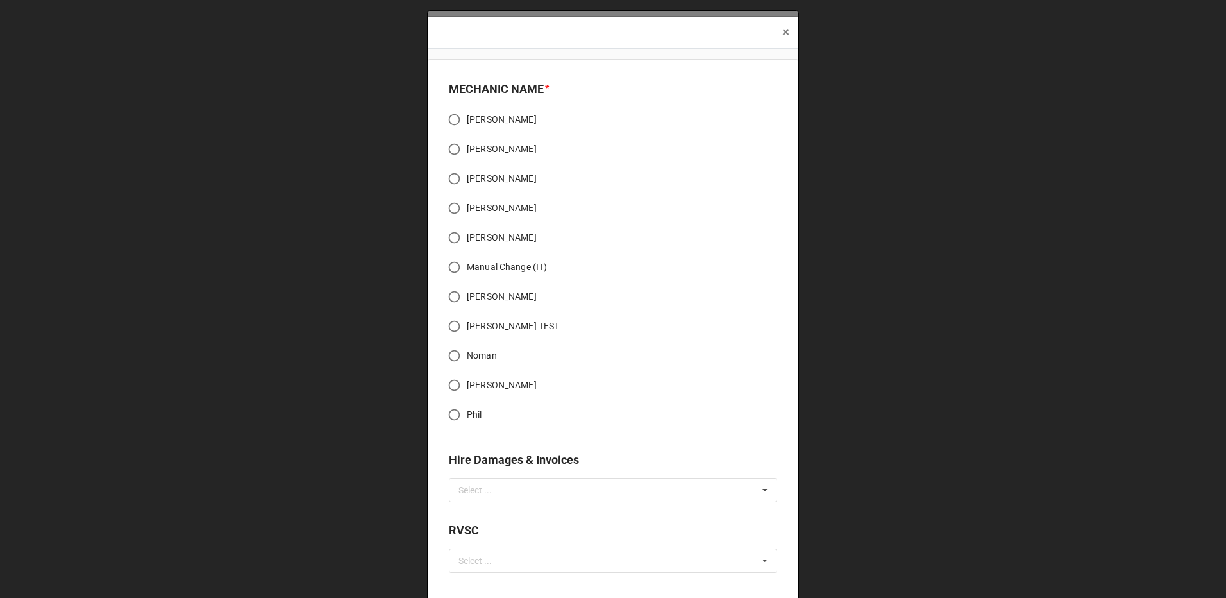
click at [475, 324] on span "[PERSON_NAME] TEST" at bounding box center [513, 325] width 92 height 13
click at [467, 324] on input "[PERSON_NAME] TEST" at bounding box center [454, 326] width 25 height 25
radio input "true"
click at [500, 479] on div "Select ... No results found." at bounding box center [613, 490] width 328 height 24
type input "refurb"
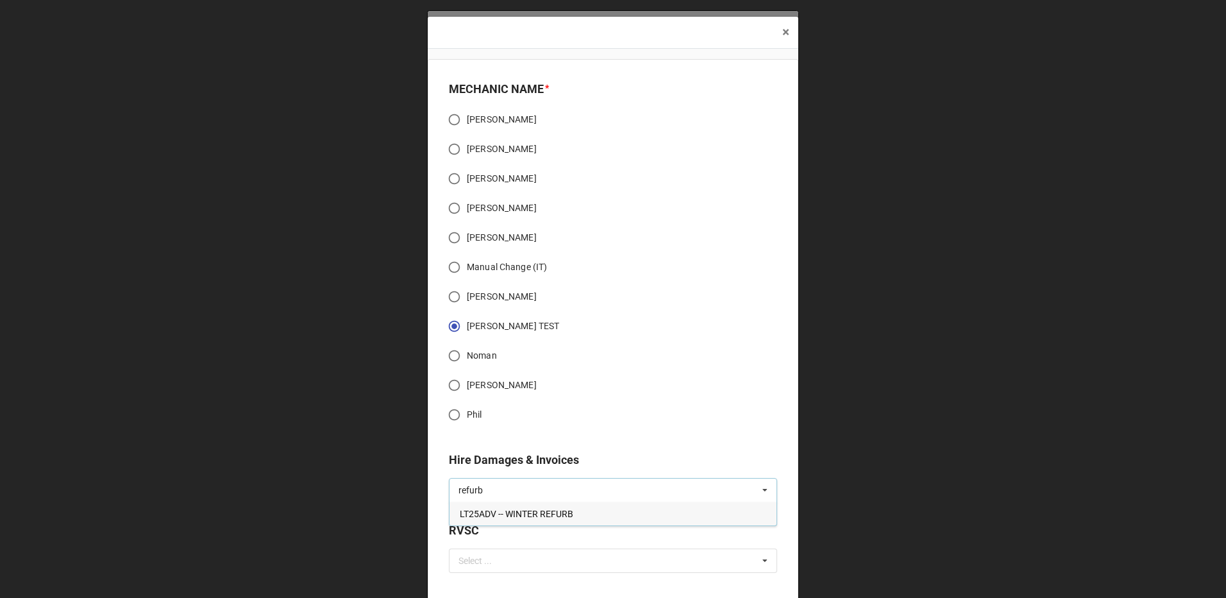
click at [517, 516] on span "LT25ADV -- WINTER REFURB" at bounding box center [517, 514] width 114 height 10
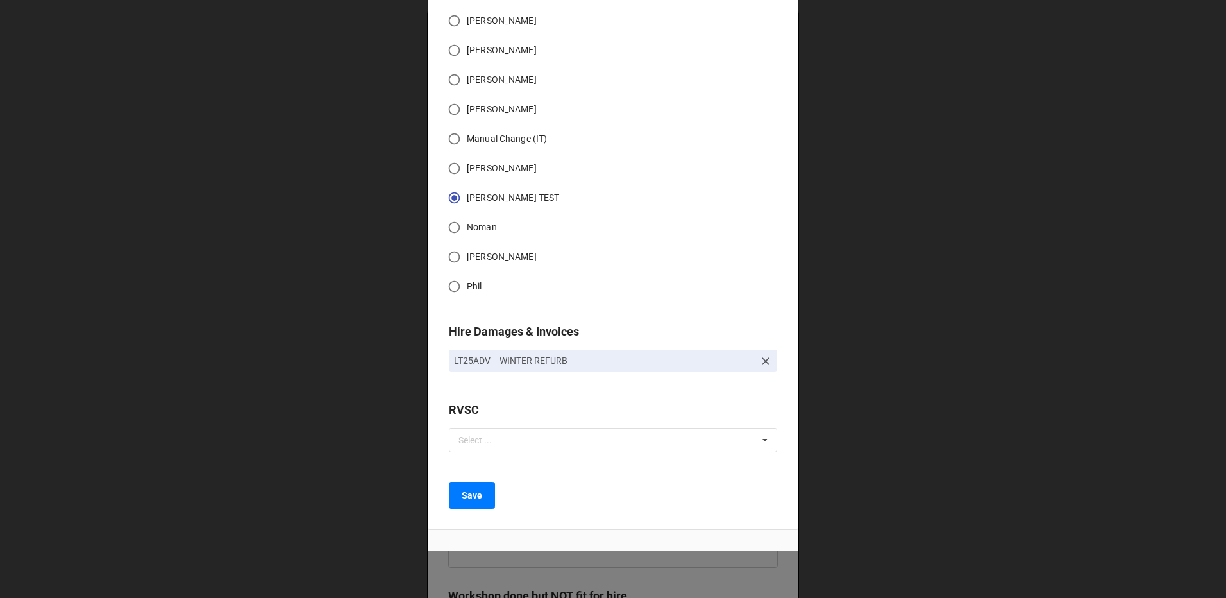
scroll to position [162, 0]
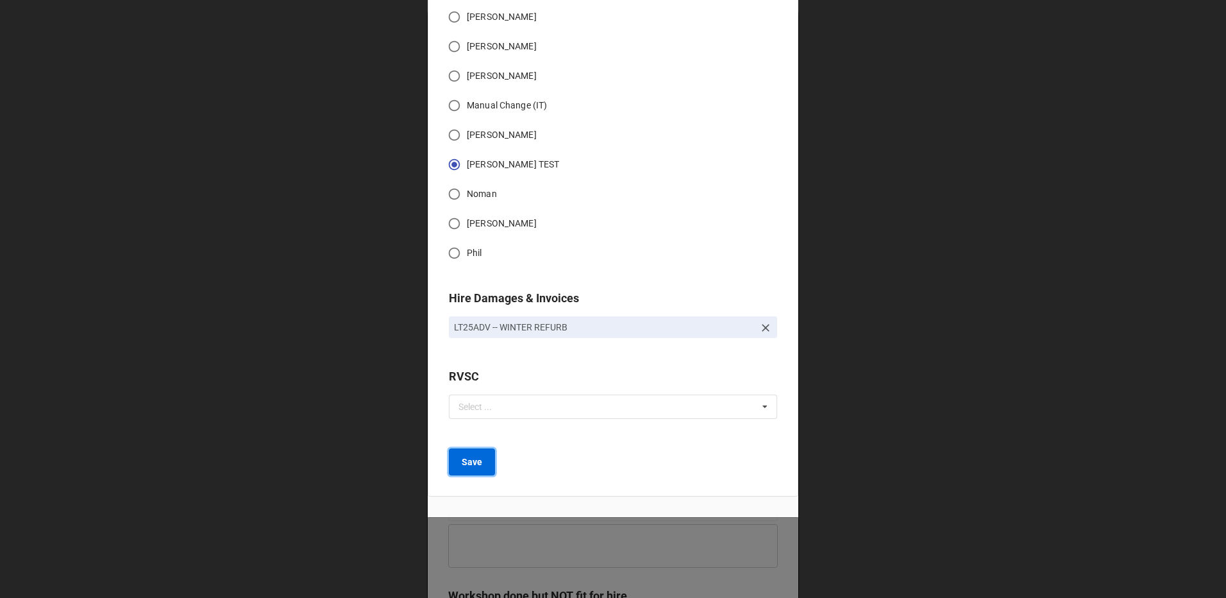
click at [462, 461] on b "Save" at bounding box center [472, 461] width 21 height 13
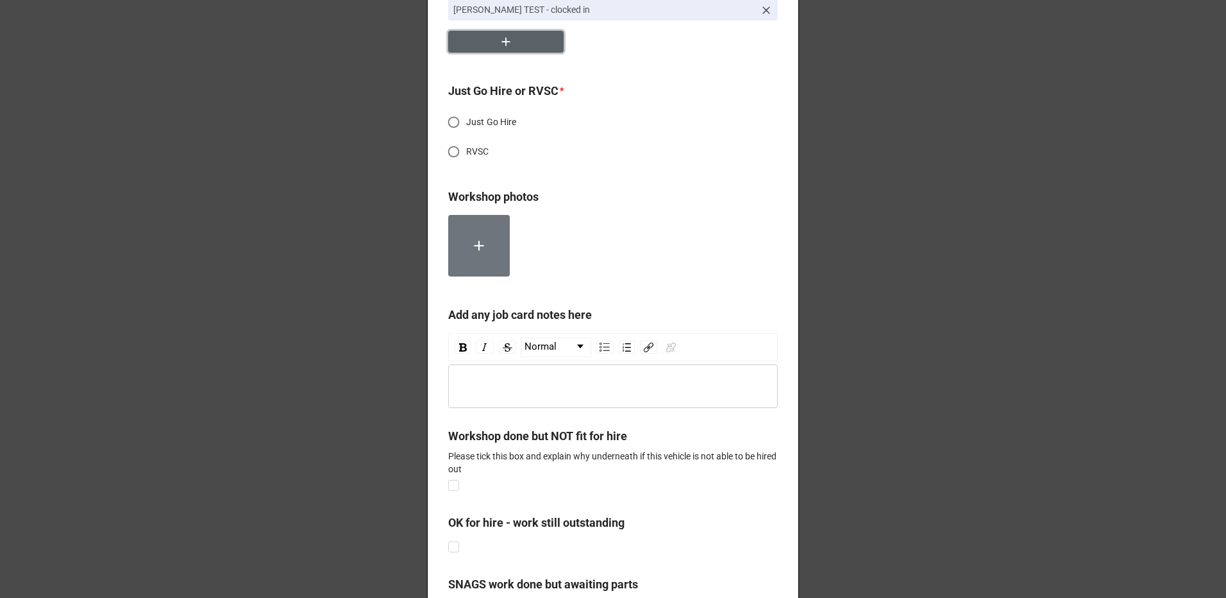
scroll to position [192, 0]
click at [480, 117] on span "Just Go Hire" at bounding box center [491, 121] width 51 height 13
click at [466, 117] on input "Just Go Hire" at bounding box center [453, 121] width 25 height 25
radio input "true"
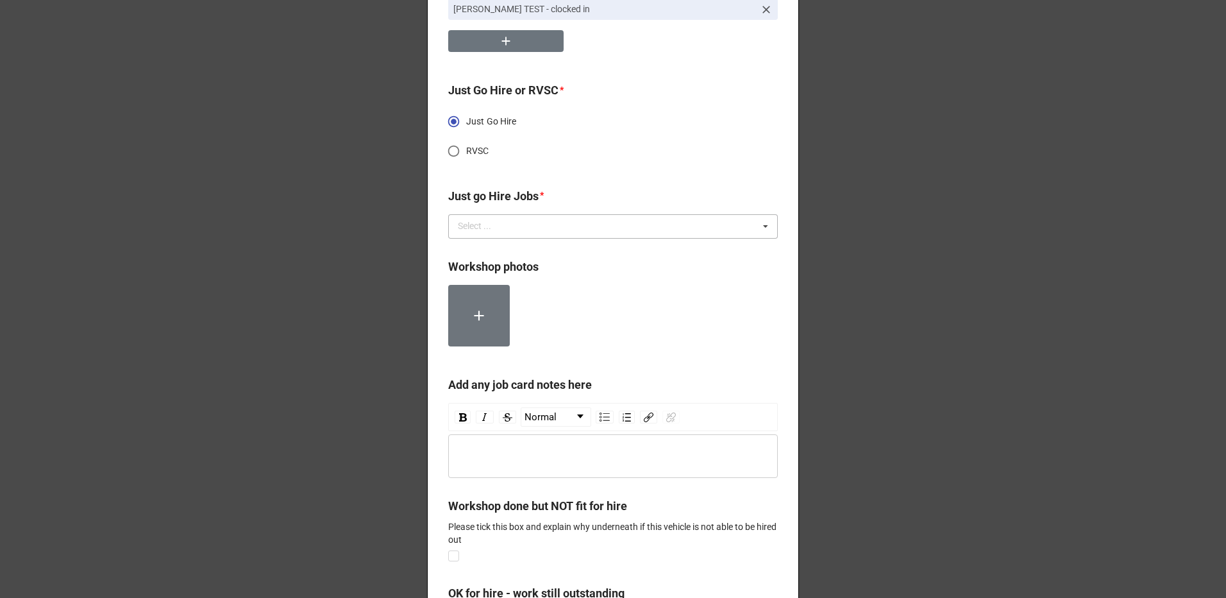
click at [484, 218] on div "Select ... No results found." at bounding box center [613, 226] width 330 height 24
type input "refurb"
click at [508, 251] on span "LT25ADV -- WINTER REFURB" at bounding box center [516, 250] width 114 height 10
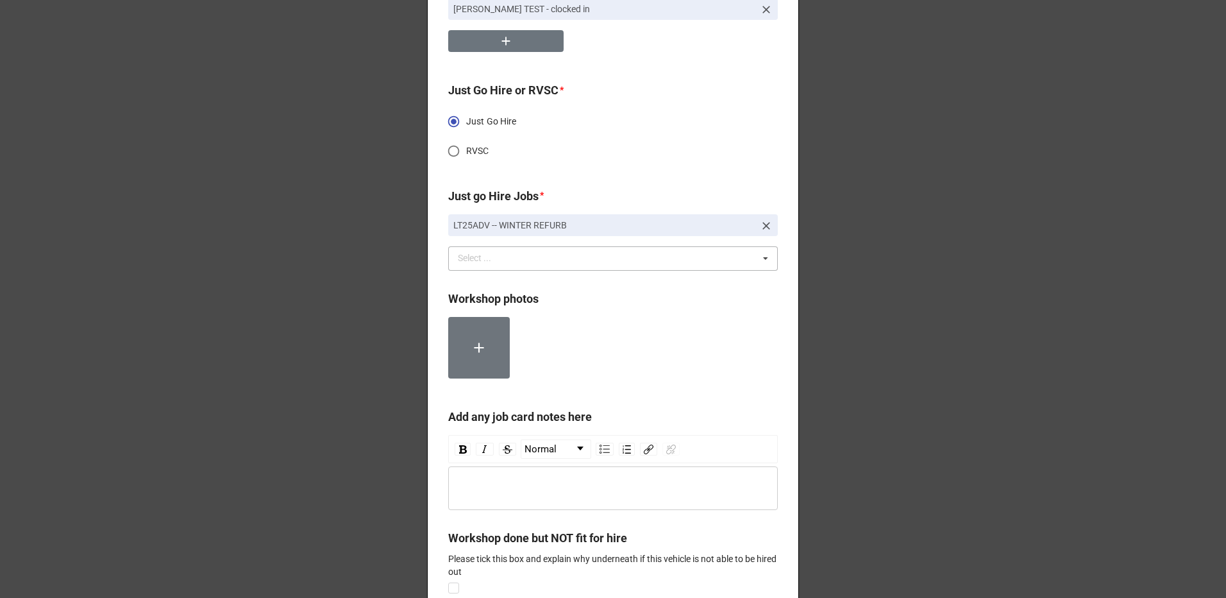
click at [624, 180] on div "WORKSHOP JOB FORM START * [DATE] ‹ [DATE] › Su Mo Tu We Th Fr Sa 28 29 30 1 2 3…" at bounding box center [613, 344] width 372 height 1053
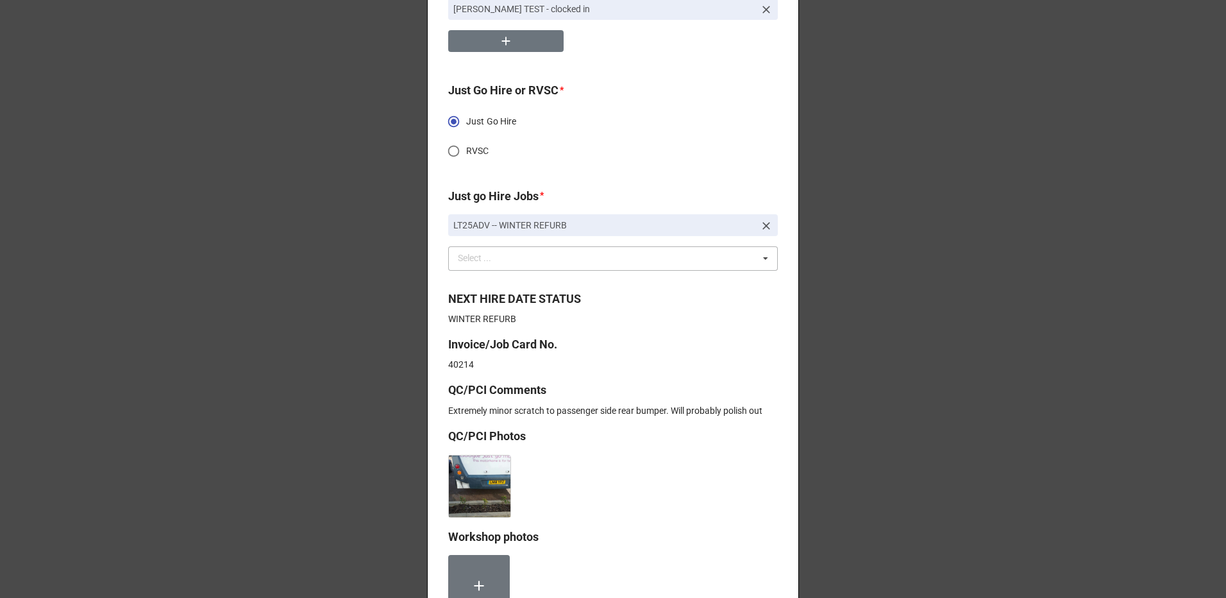
scroll to position [257, 0]
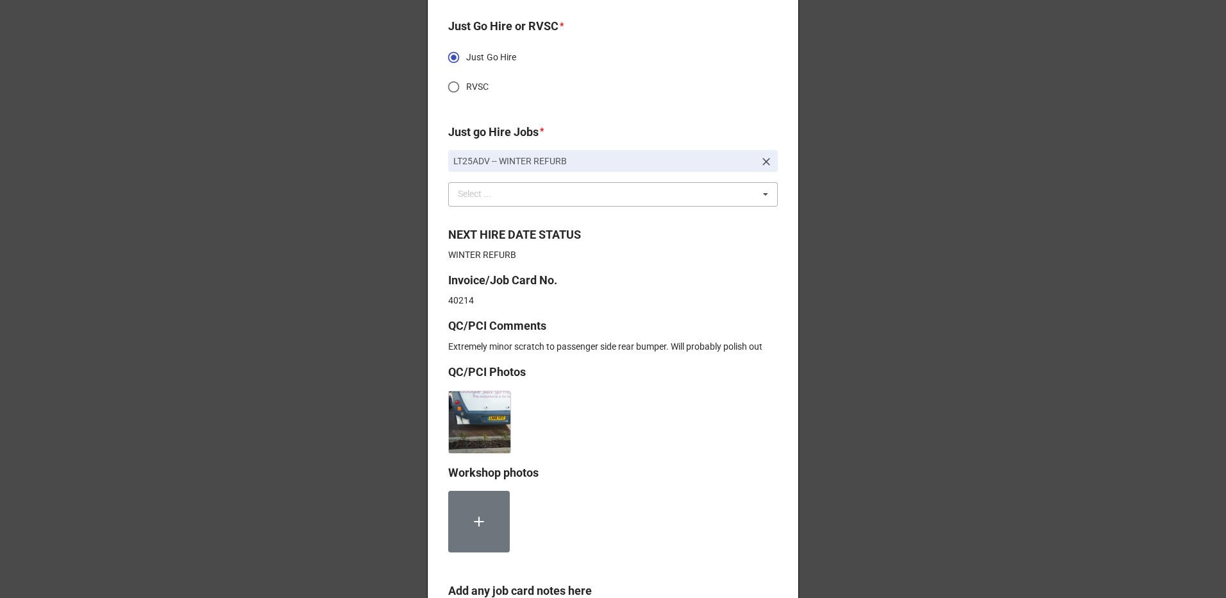
click at [466, 424] on img at bounding box center [480, 422] width 62 height 62
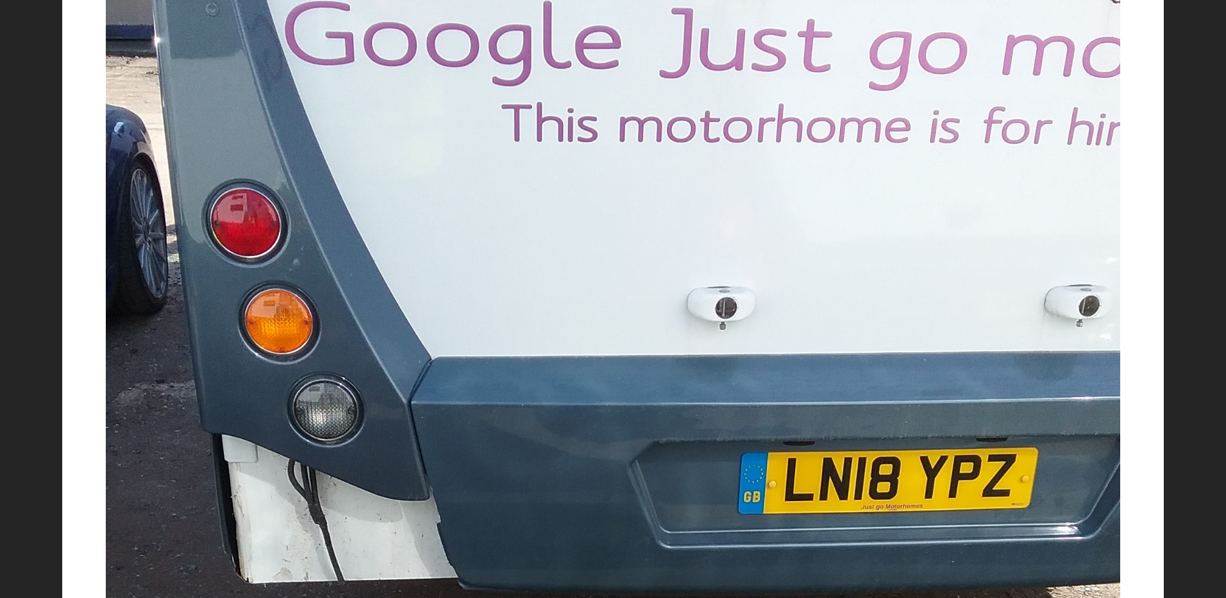
scroll to position [0, 0]
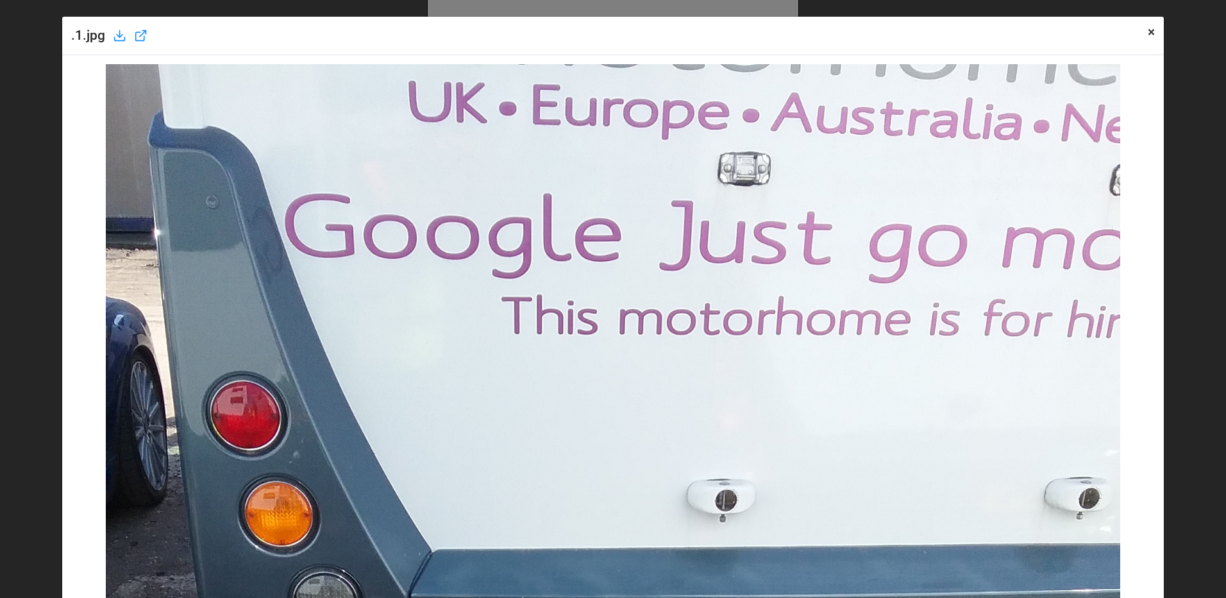
click at [1148, 33] on span "×" at bounding box center [1151, 31] width 7 height 15
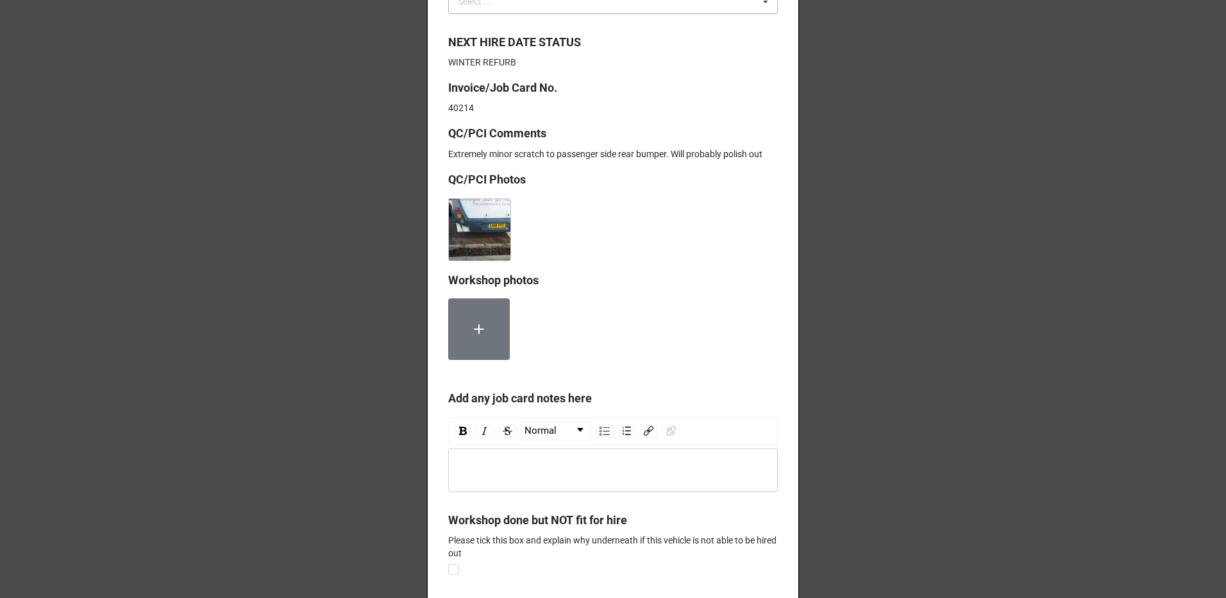
scroll to position [641, 0]
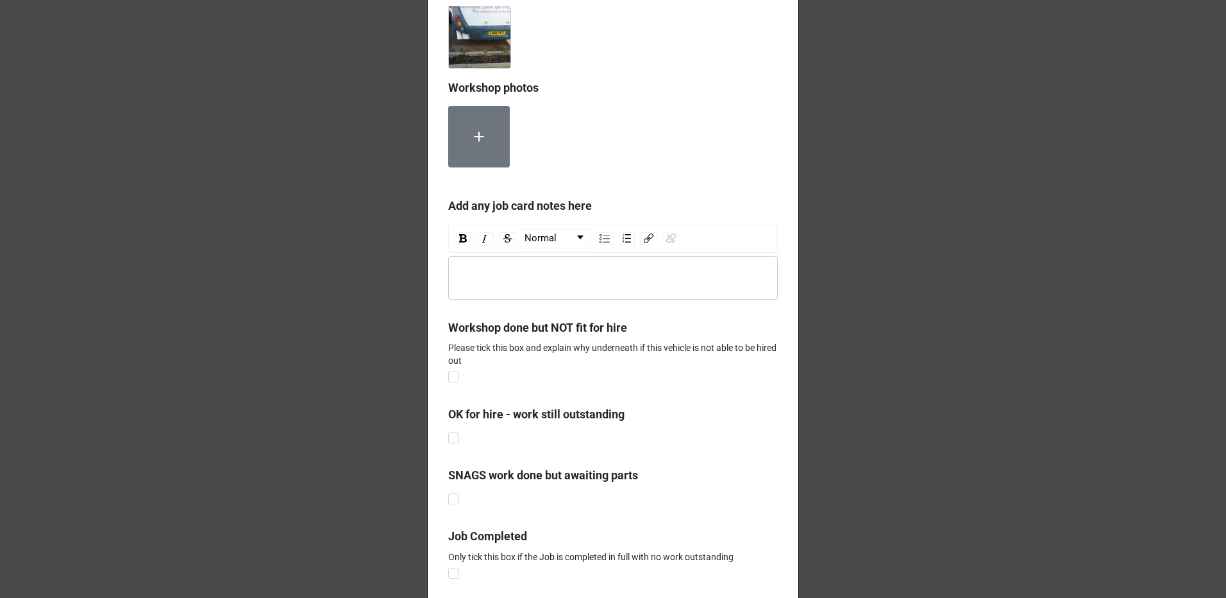
click at [502, 272] on div "rdw-editor" at bounding box center [614, 278] width 318 height 14
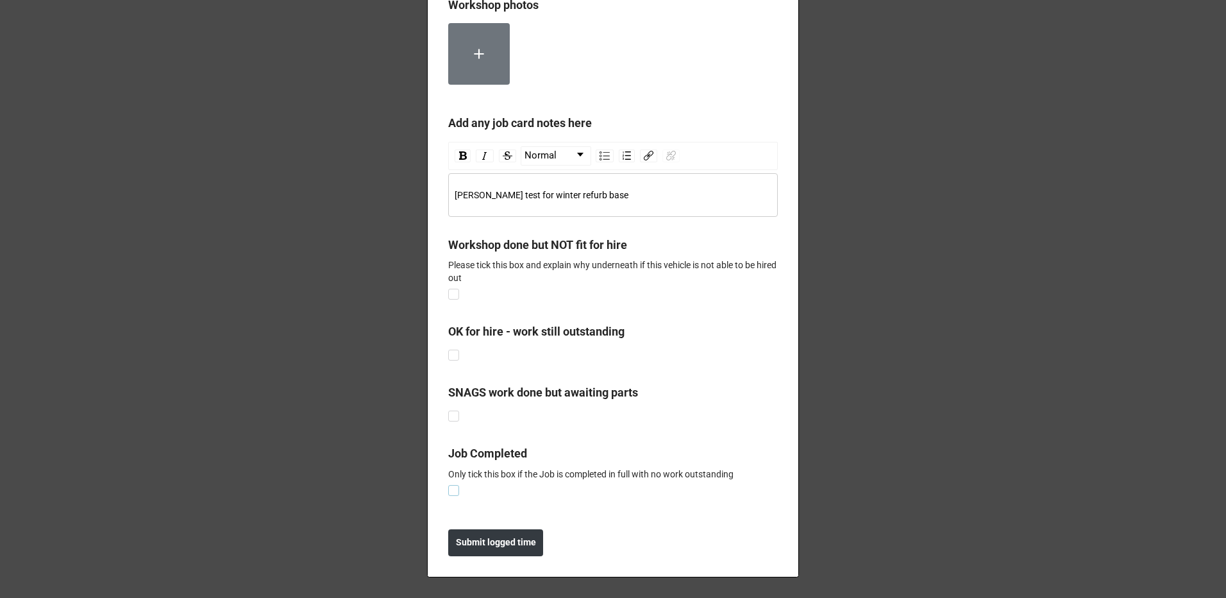
click at [455, 485] on label at bounding box center [453, 485] width 11 height 0
checkbox input "true"
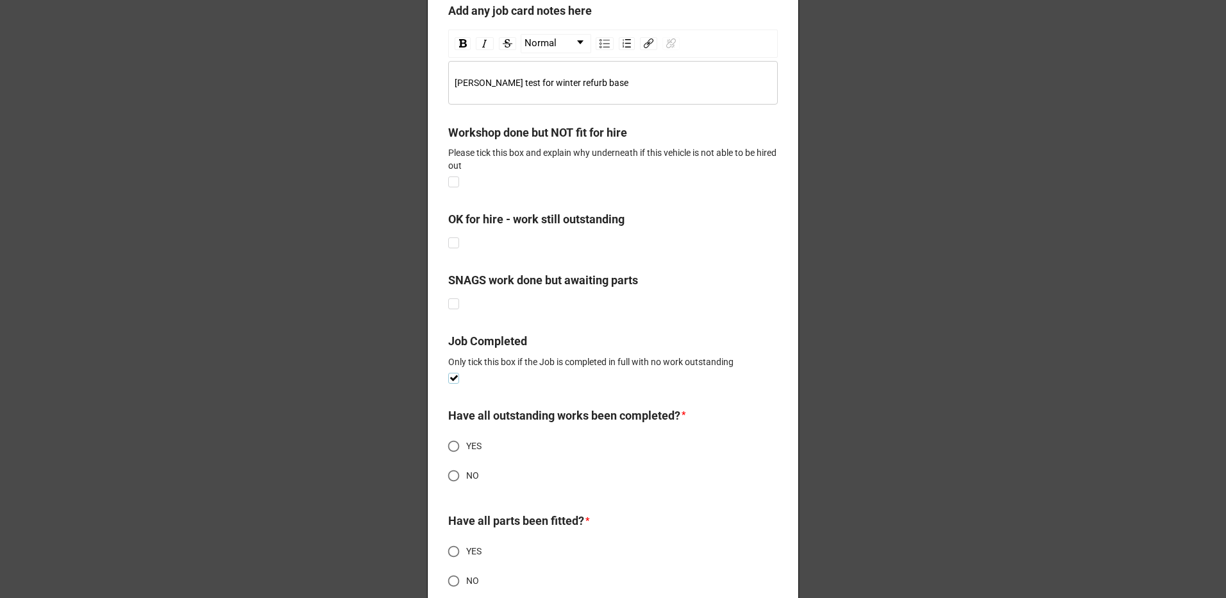
scroll to position [853, 0]
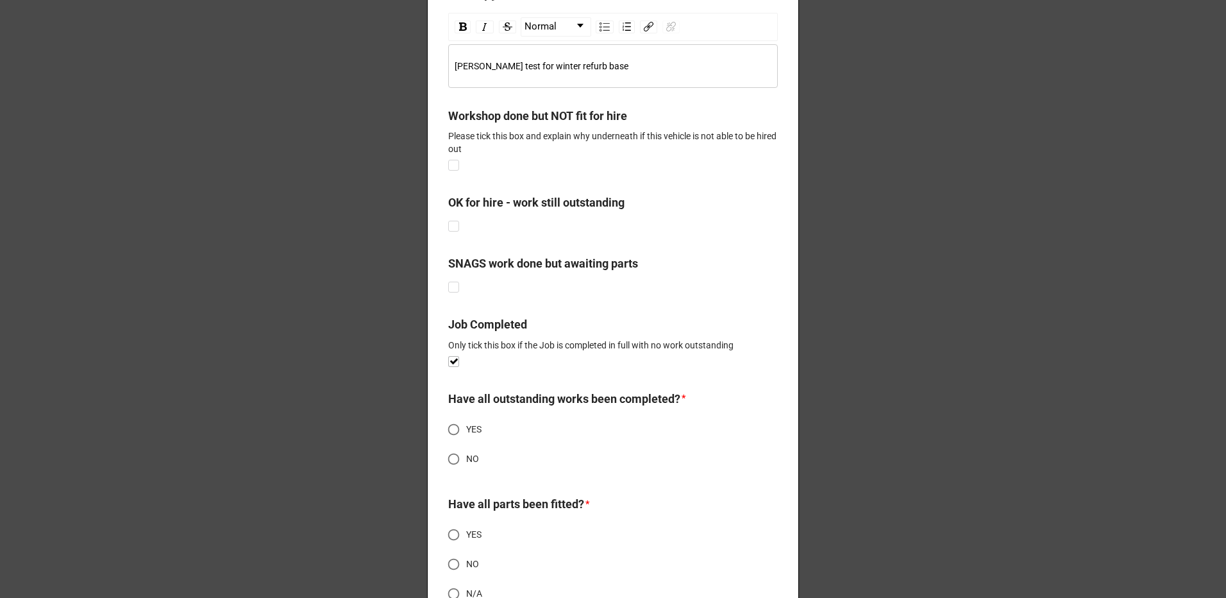
click at [468, 433] on span "YES" at bounding box center [473, 429] width 15 height 13
click at [466, 433] on input "YES" at bounding box center [453, 429] width 25 height 25
radio input "true"
click at [458, 535] on input "YES" at bounding box center [453, 534] width 25 height 25
radio input "true"
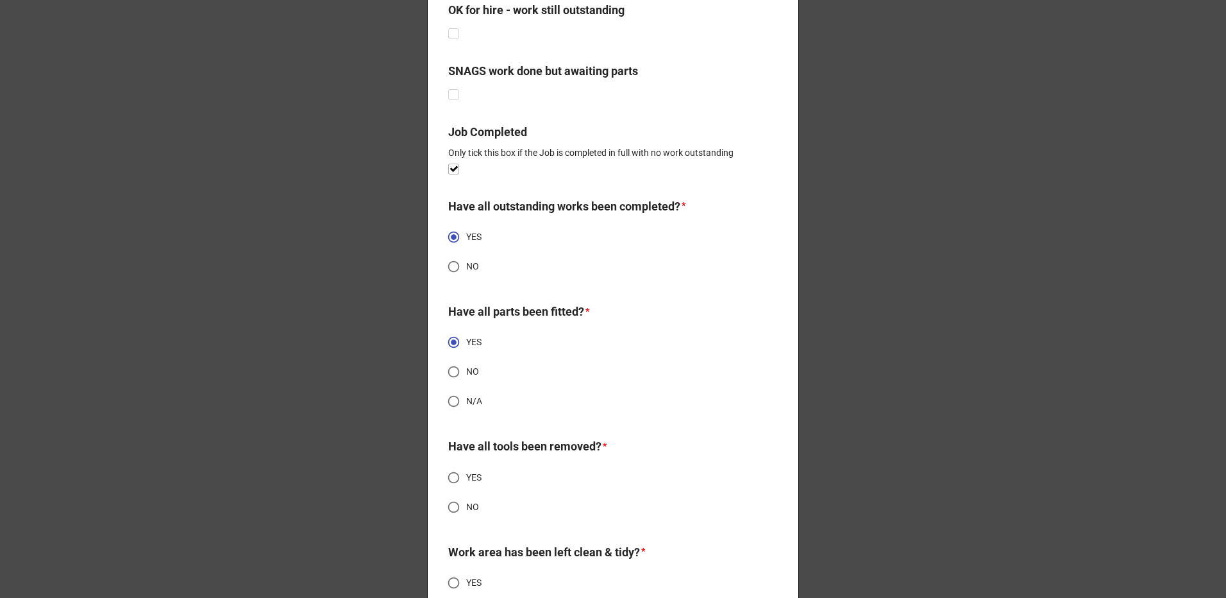
click at [466, 479] on span "YES" at bounding box center [473, 477] width 15 height 13
click at [465, 479] on input "YES" at bounding box center [453, 477] width 25 height 25
radio input "true"
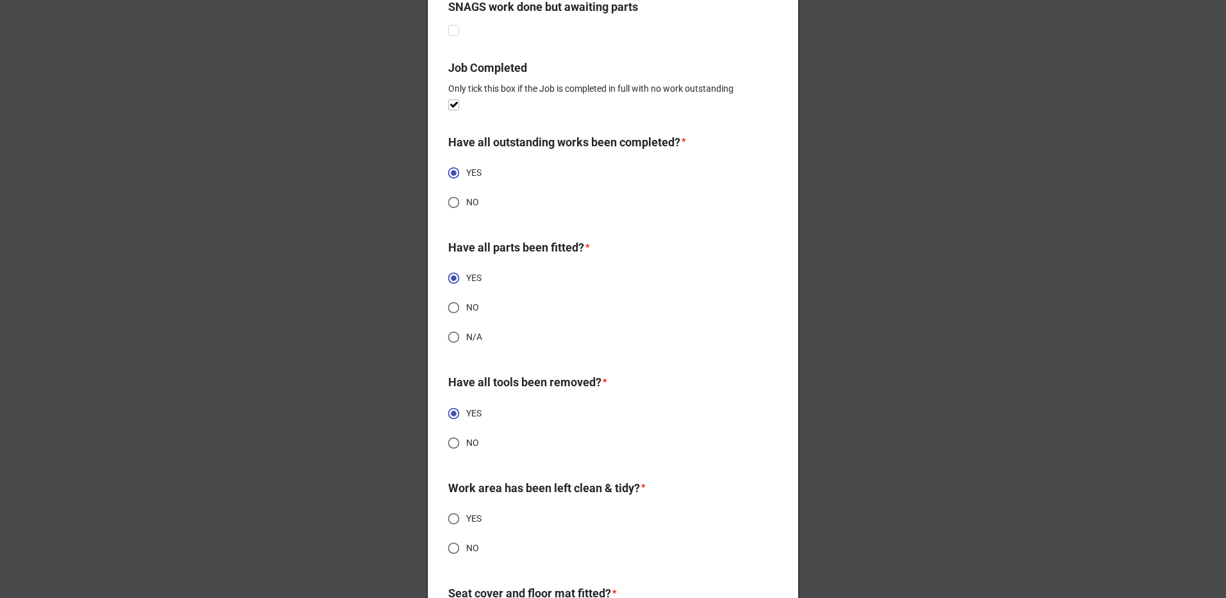
click at [466, 518] on span "YES" at bounding box center [473, 518] width 15 height 13
click at [465, 518] on input "YES" at bounding box center [453, 518] width 25 height 25
radio input "true"
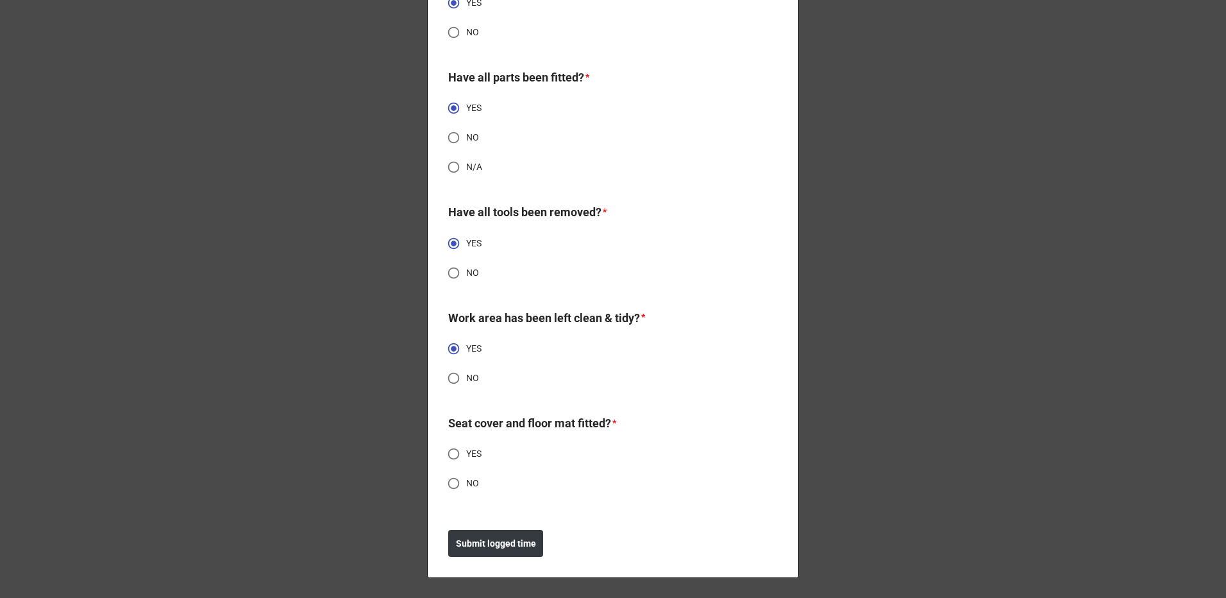
scroll to position [1281, 0]
click at [460, 453] on input "YES" at bounding box center [453, 453] width 25 height 25
radio input "true"
click at [485, 537] on b "Submit logged time" at bounding box center [496, 542] width 80 height 13
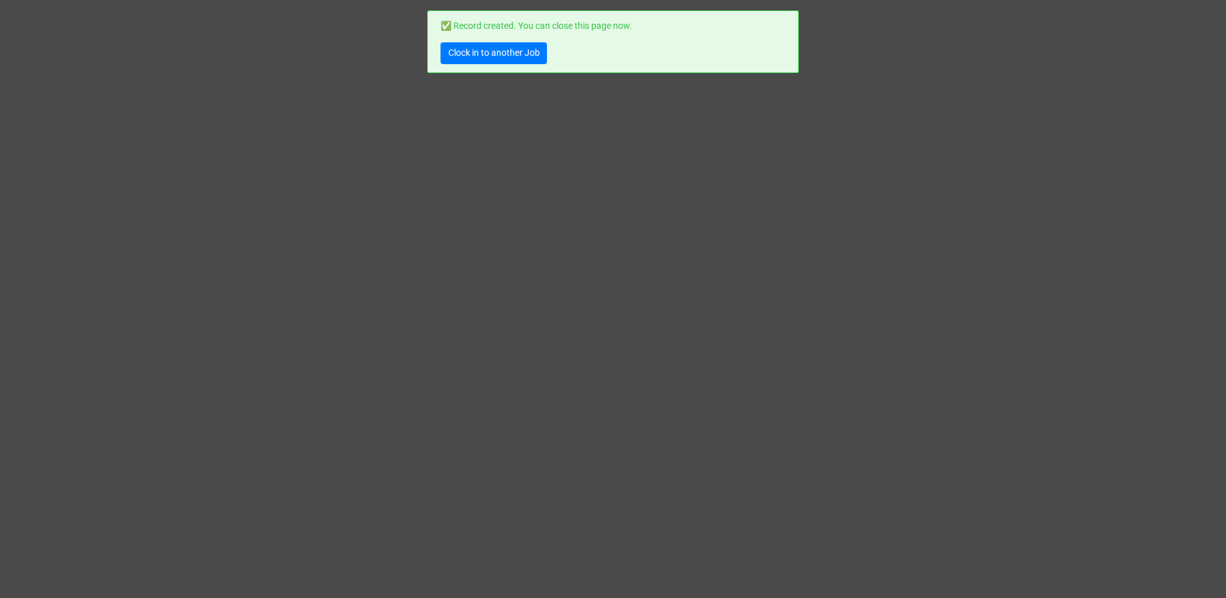
scroll to position [0, 0]
